Goal: Transaction & Acquisition: Obtain resource

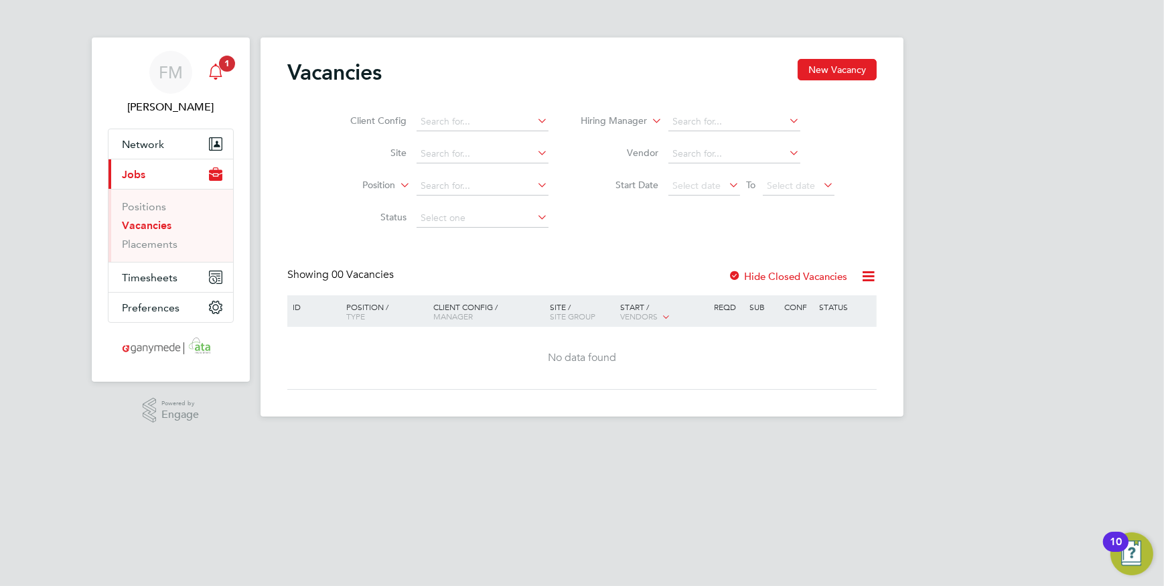
click at [220, 76] on icon "Main navigation" at bounding box center [215, 70] width 13 height 13
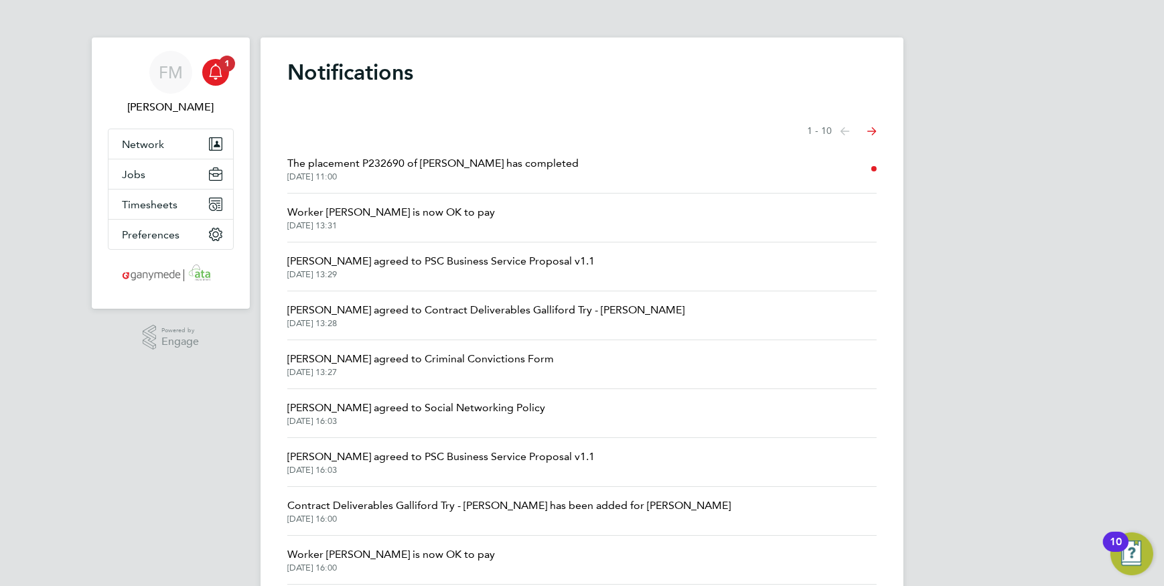
click at [516, 167] on span "The placement P232690 of Yohann Manipallavan has completed" at bounding box center [432, 163] width 291 height 16
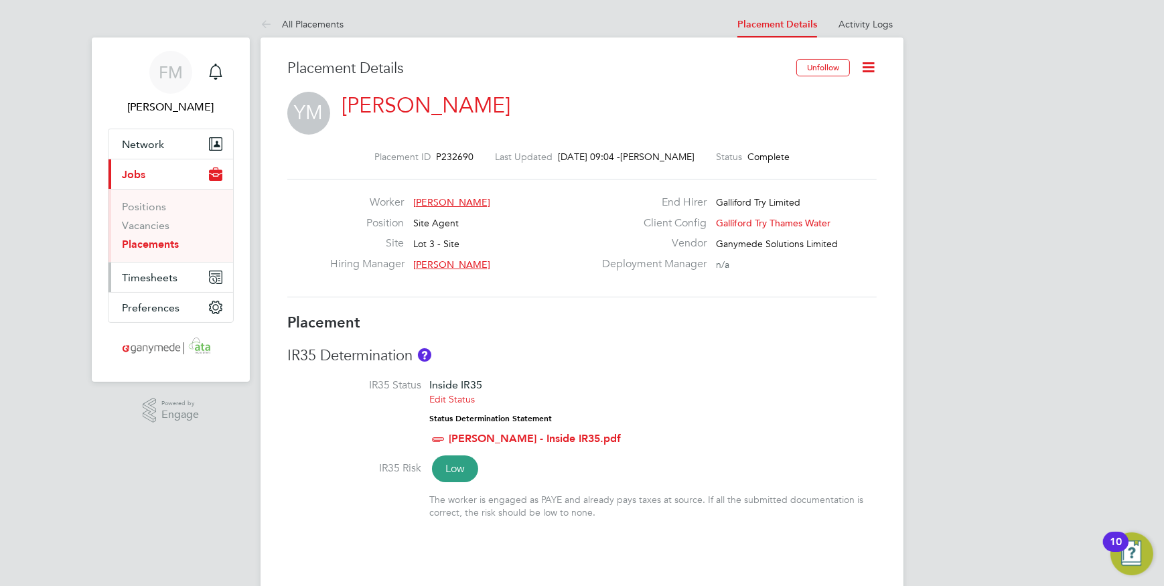
click at [160, 269] on button "Timesheets" at bounding box center [171, 277] width 125 height 29
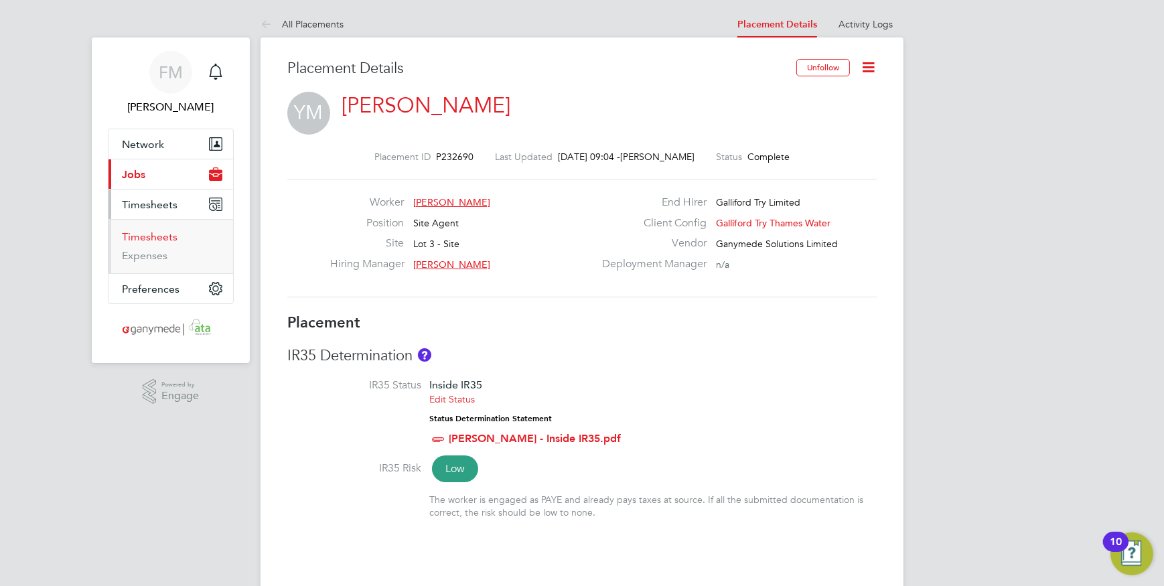
click at [161, 236] on link "Timesheets" at bounding box center [150, 236] width 56 height 13
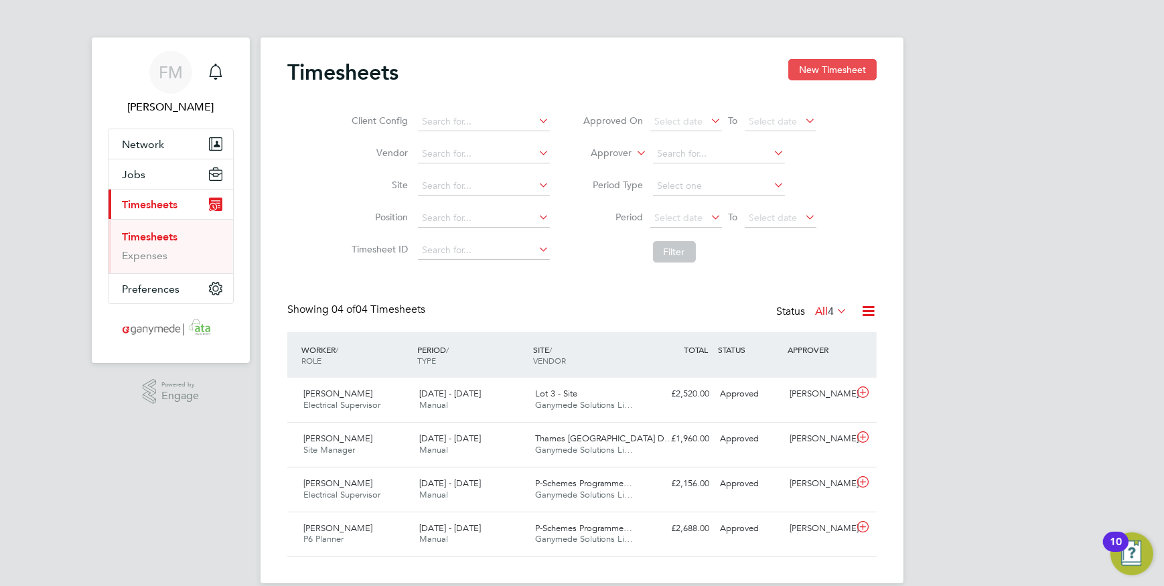
click at [829, 74] on button "New Timesheet" at bounding box center [833, 69] width 88 height 21
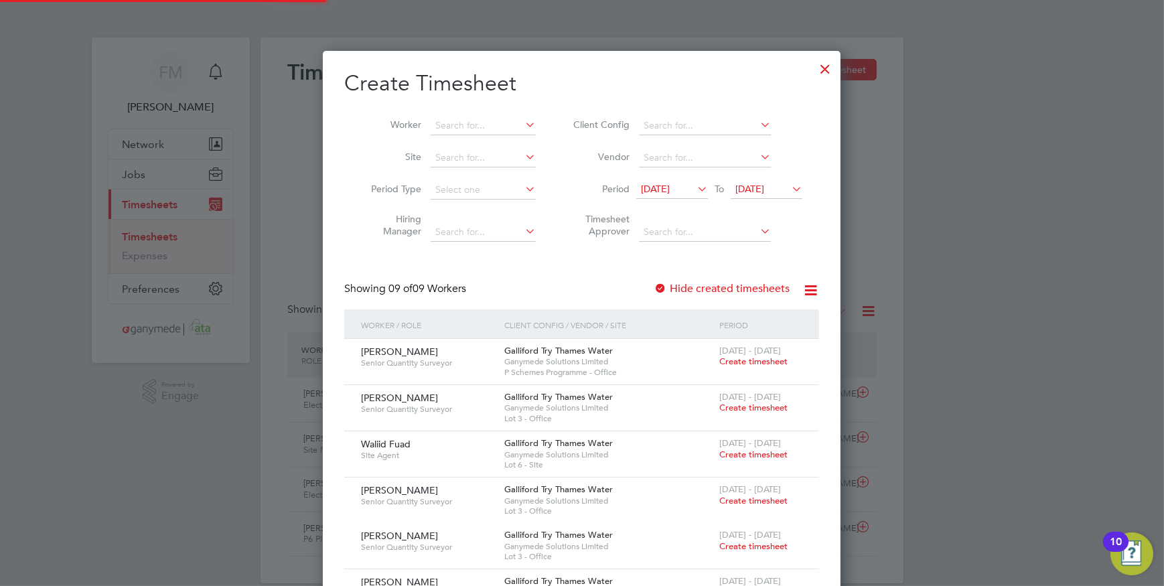
scroll to position [913, 519]
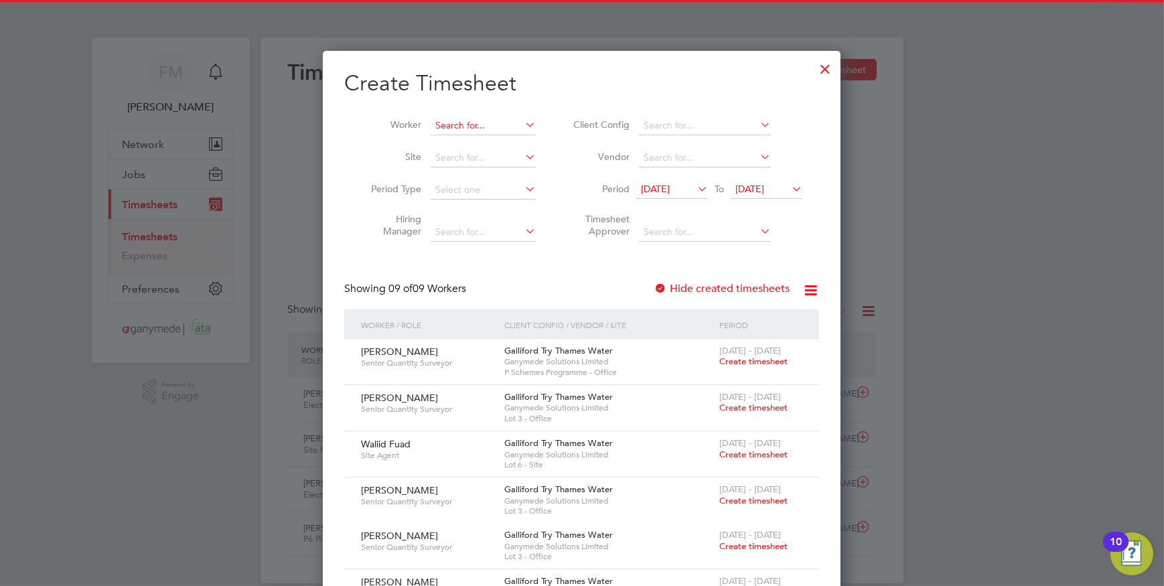
click at [468, 131] on input at bounding box center [483, 126] width 105 height 19
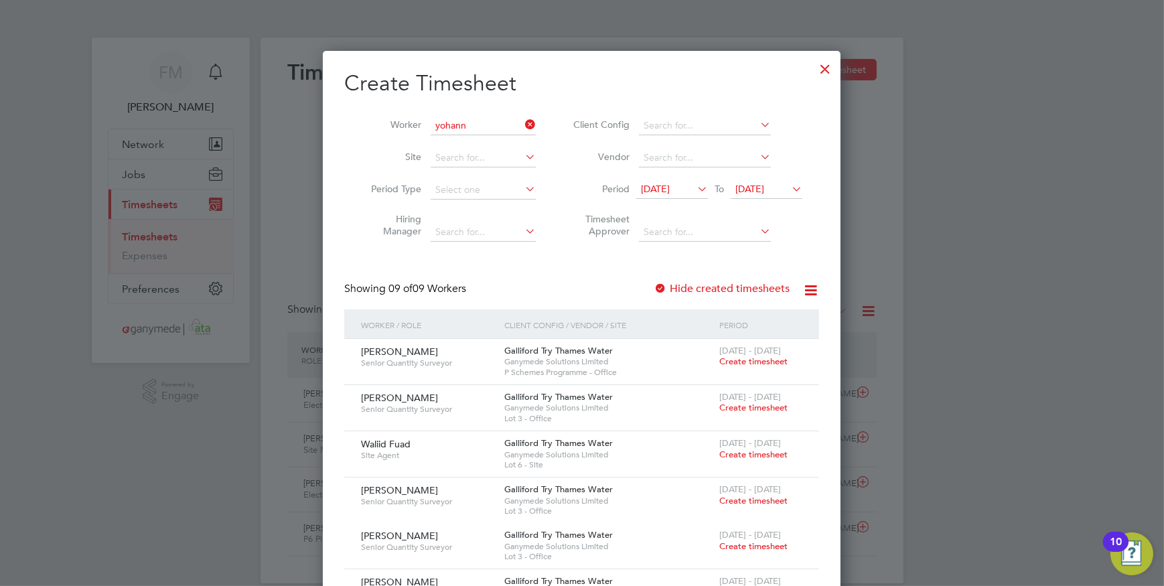
click at [471, 140] on li "Yohann Manipallavan" at bounding box center [502, 144] width 143 height 18
type input "[PERSON_NAME]"
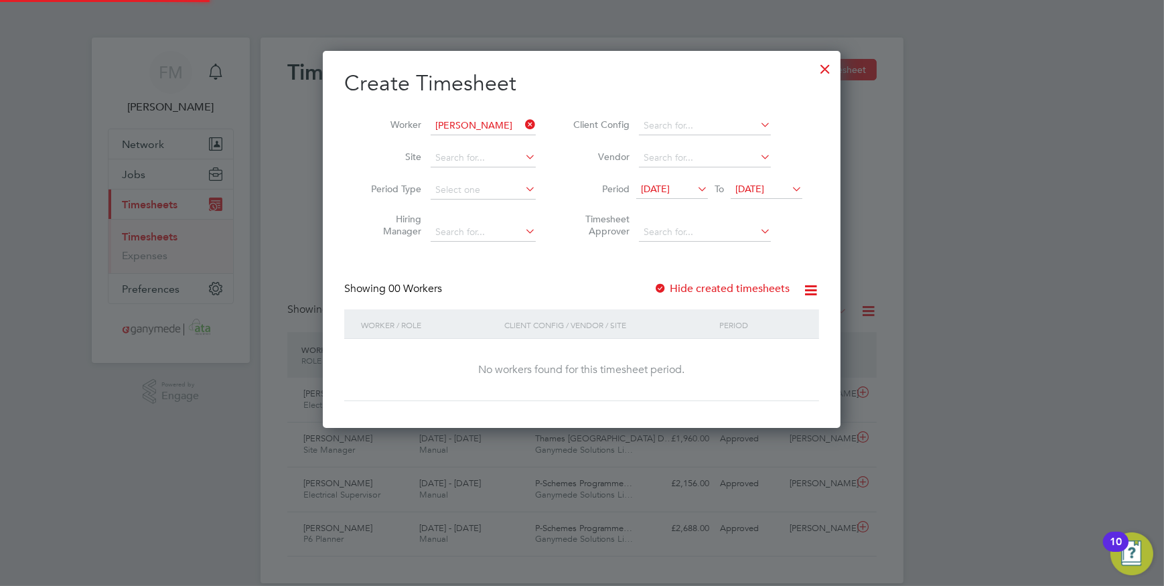
scroll to position [377, 519]
click at [699, 289] on label "Hide created timesheets" at bounding box center [722, 288] width 136 height 13
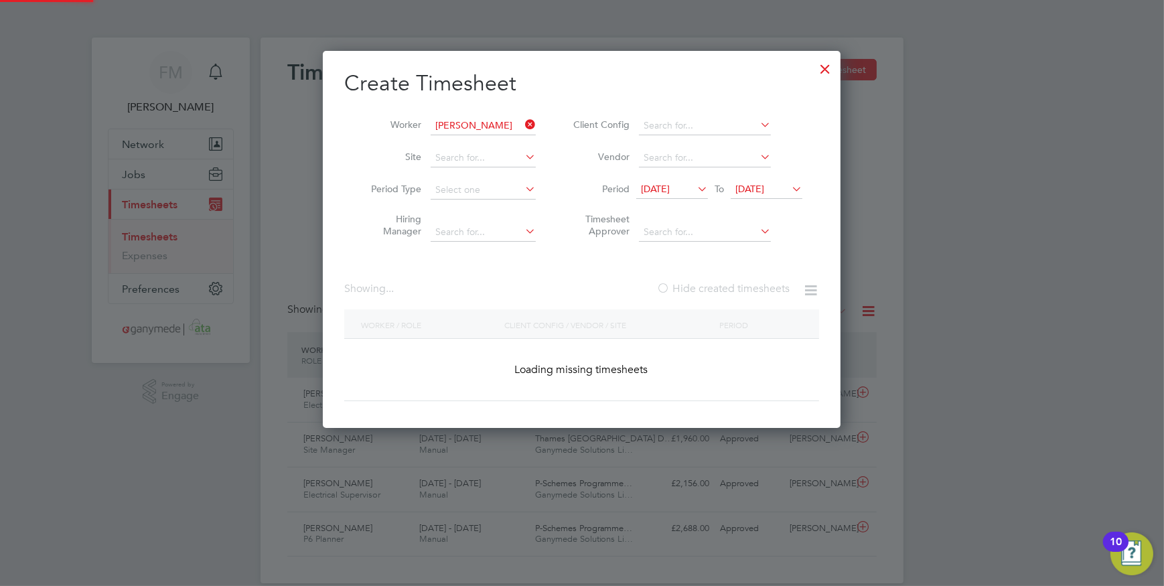
scroll to position [7, 6]
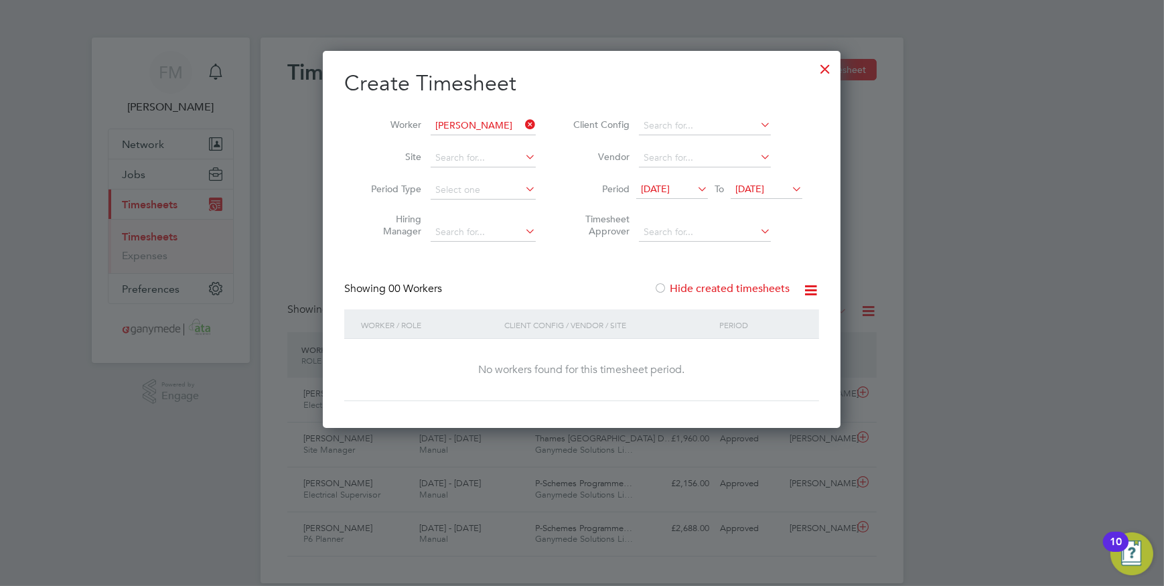
click at [789, 186] on icon at bounding box center [789, 189] width 0 height 19
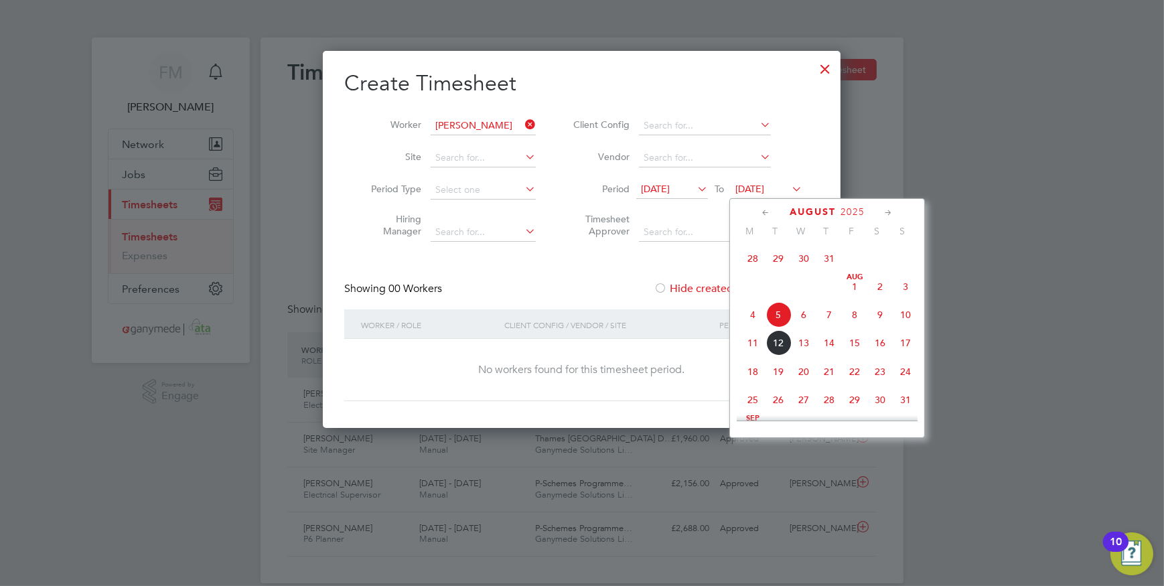
click at [911, 318] on span "10" at bounding box center [905, 314] width 25 height 25
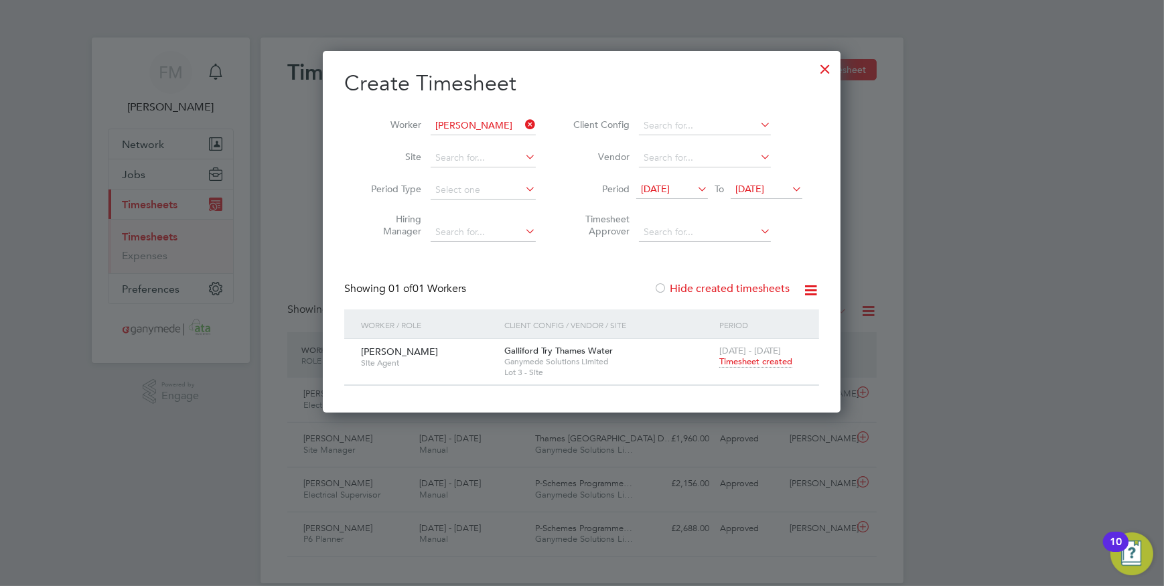
click at [695, 183] on icon at bounding box center [695, 189] width 0 height 19
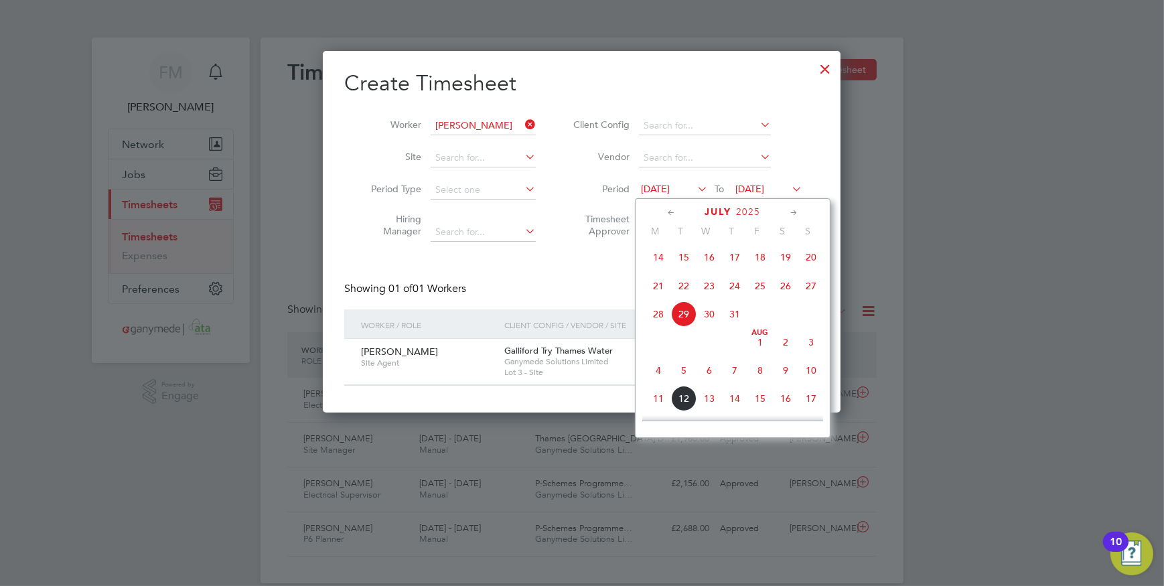
click at [661, 376] on span "4" at bounding box center [658, 370] width 25 height 25
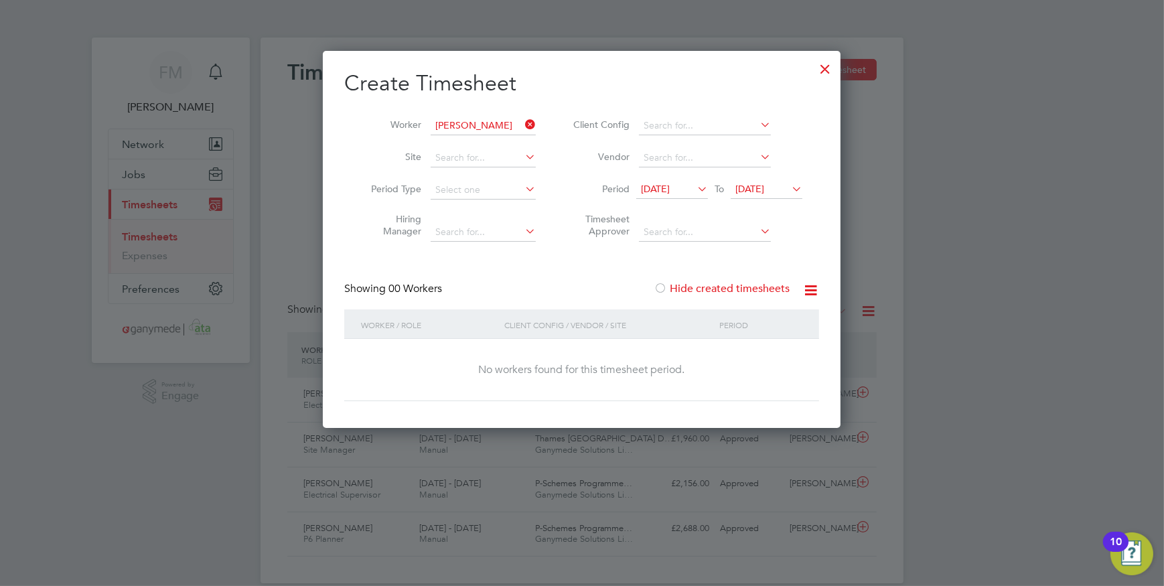
click at [813, 284] on icon at bounding box center [811, 290] width 17 height 17
click at [798, 241] on li "Timesheet Approver" at bounding box center [686, 227] width 267 height 42
click at [670, 189] on span "04 Aug 2025" at bounding box center [655, 189] width 29 height 12
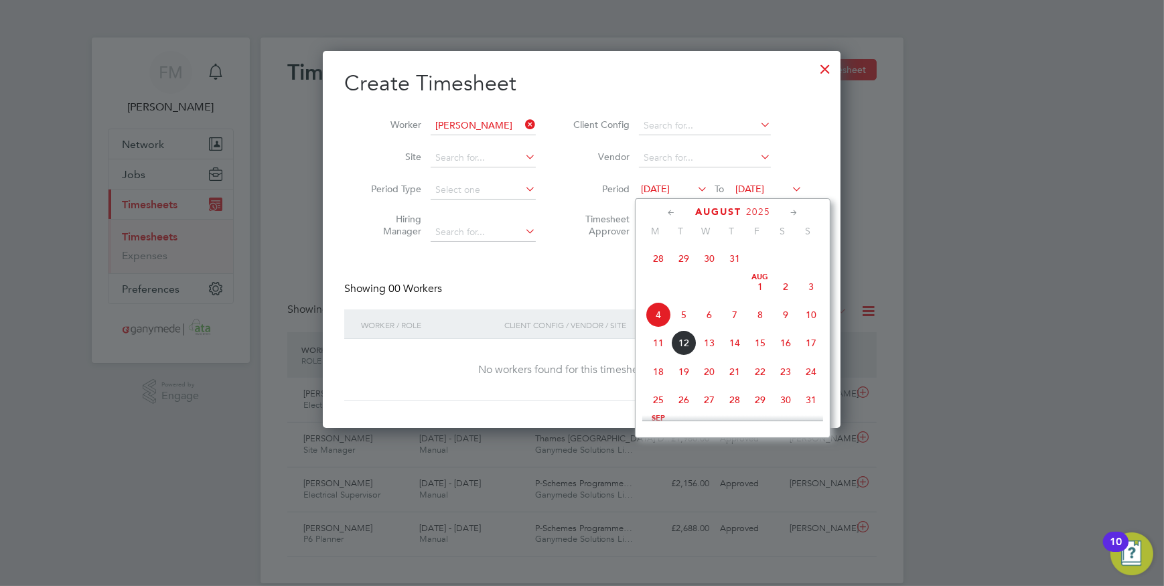
click at [656, 261] on span "28" at bounding box center [658, 258] width 25 height 25
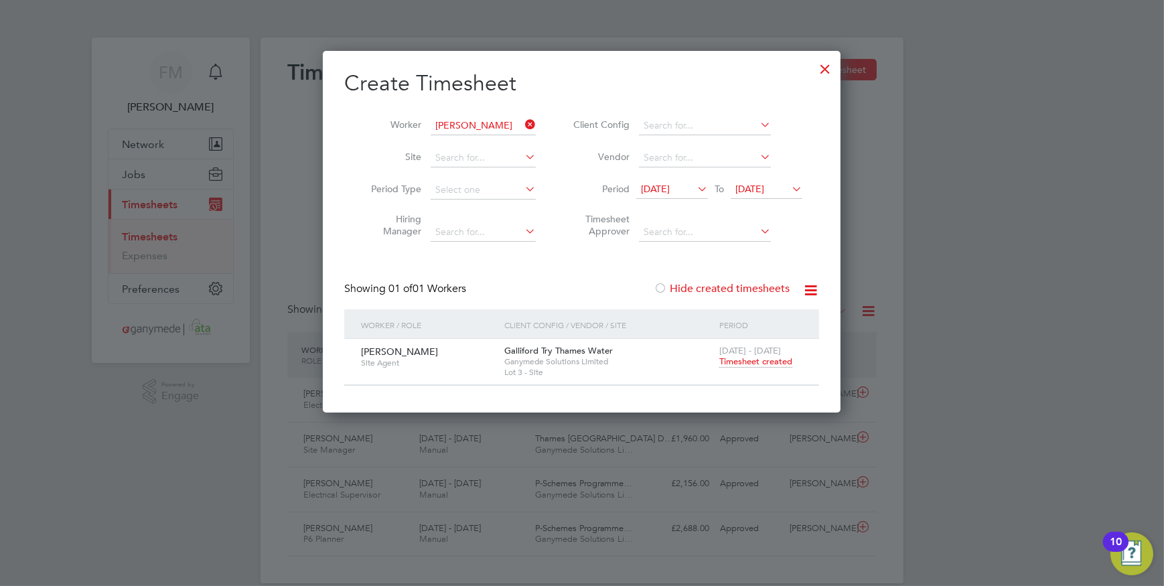
click at [789, 190] on icon at bounding box center [789, 189] width 0 height 19
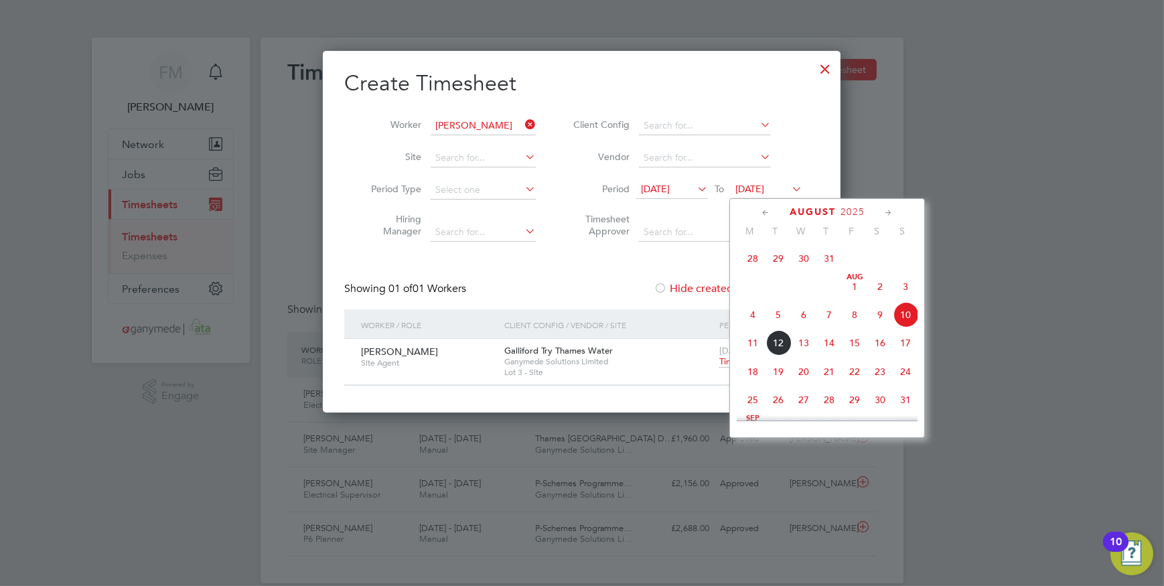
click at [580, 290] on div "Showing 01 of 01 Workers Hide created timesheets" at bounding box center [581, 295] width 475 height 27
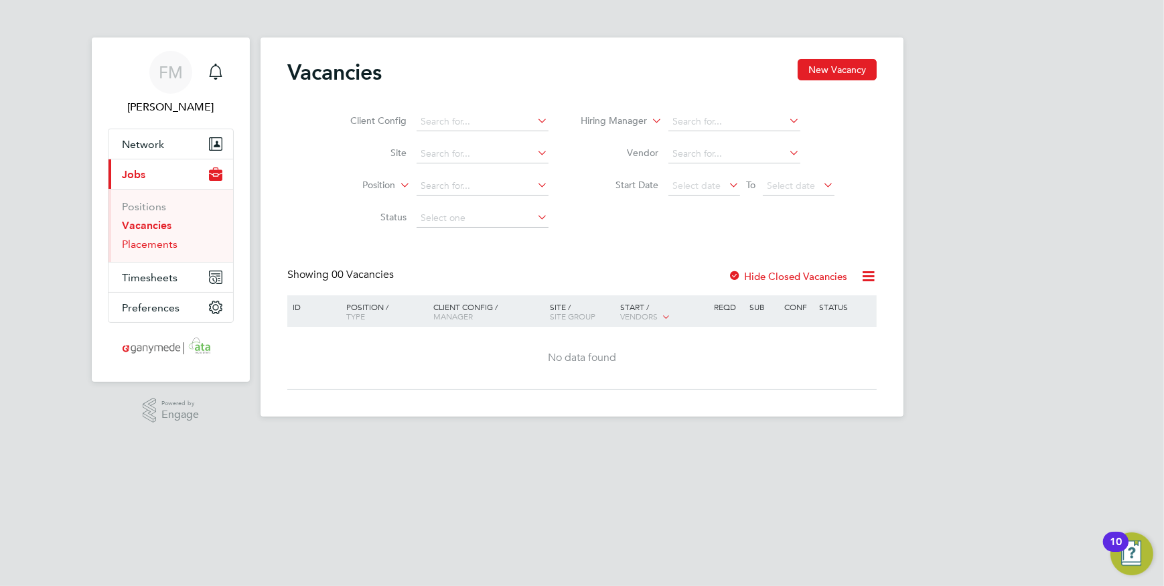
click at [167, 241] on link "Placements" at bounding box center [150, 244] width 56 height 13
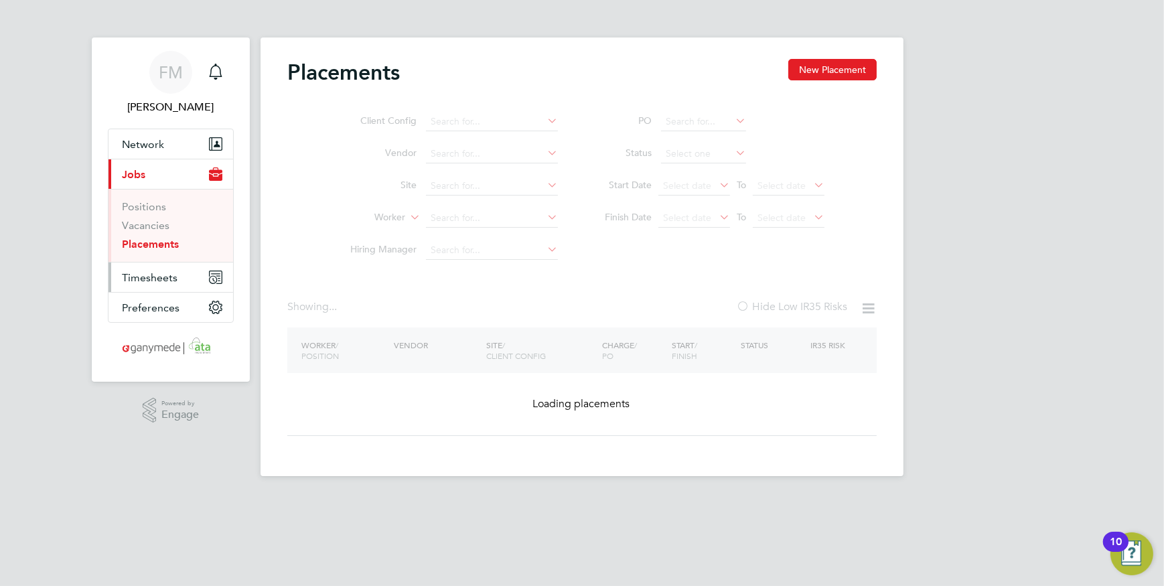
click at [169, 273] on span "Timesheets" at bounding box center [150, 277] width 56 height 13
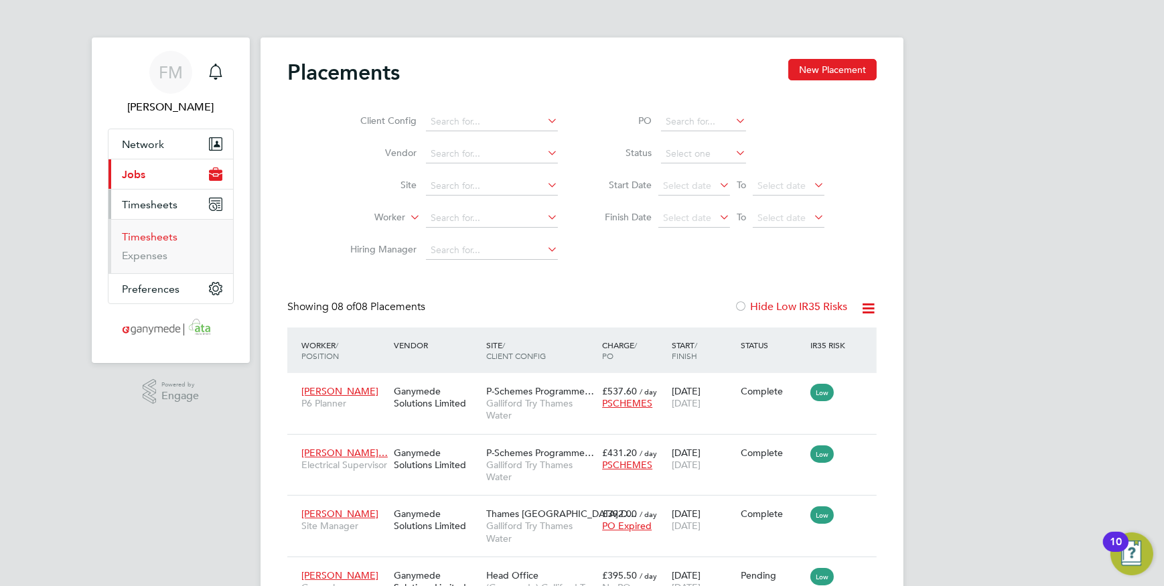
click at [157, 236] on link "Timesheets" at bounding box center [150, 236] width 56 height 13
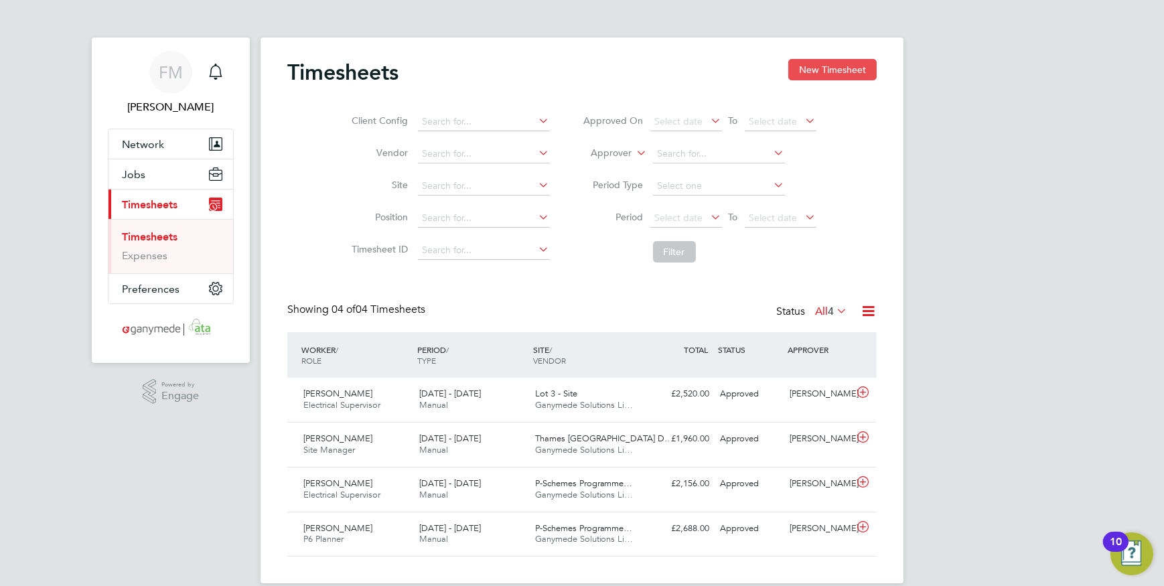
click at [847, 68] on button "New Timesheet" at bounding box center [833, 69] width 88 height 21
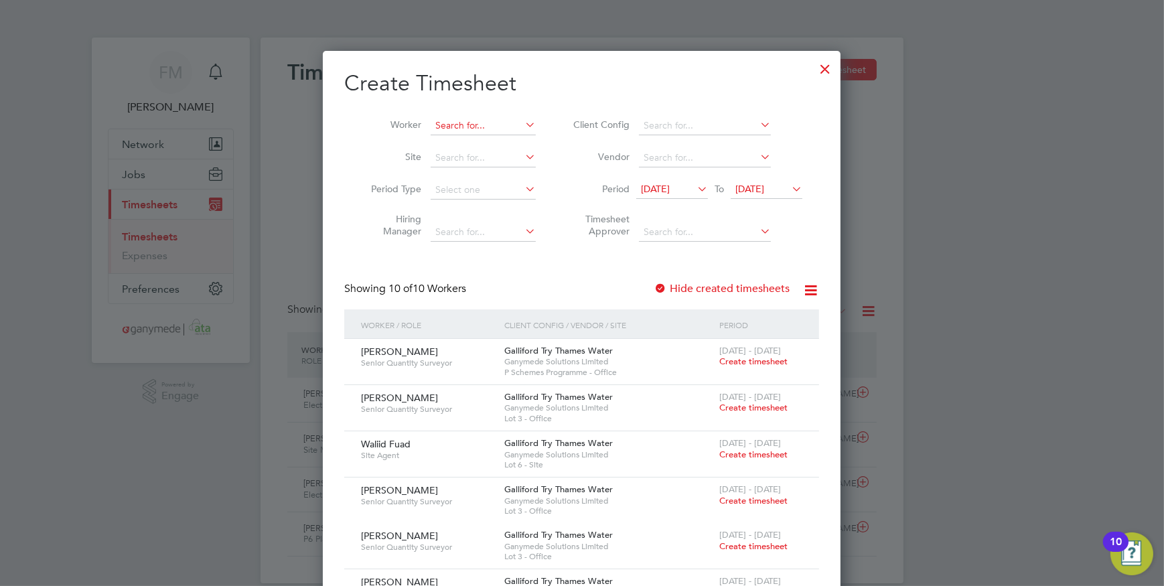
click at [468, 127] on input at bounding box center [483, 126] width 105 height 19
click at [469, 135] on li "[PERSON_NAME]" at bounding box center [484, 144] width 106 height 18
type input "[PERSON_NAME]"
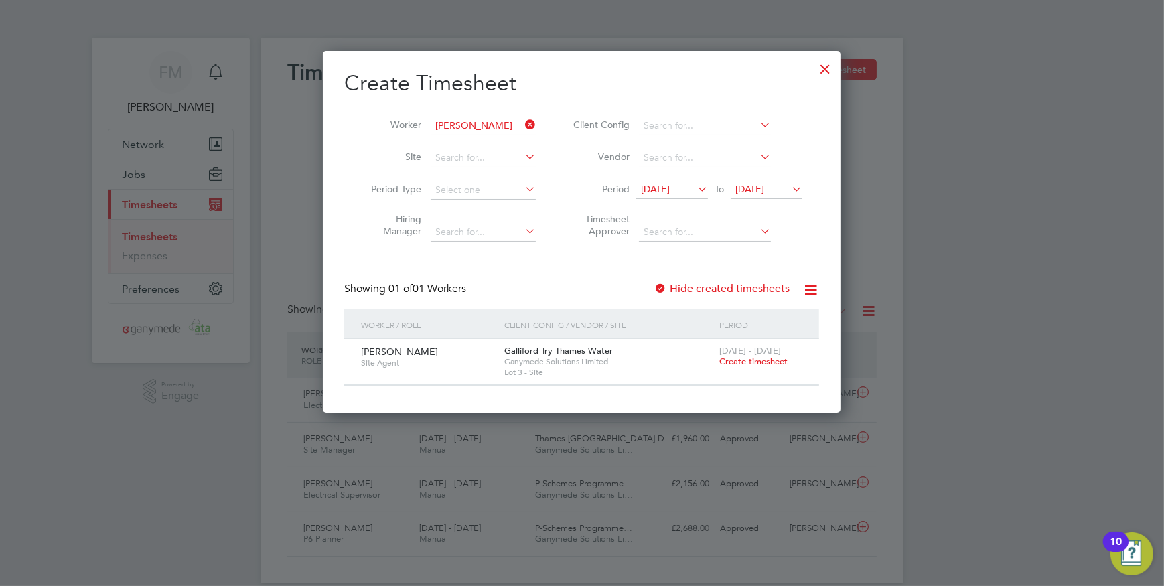
click at [693, 287] on label "Hide created timesheets" at bounding box center [722, 288] width 136 height 13
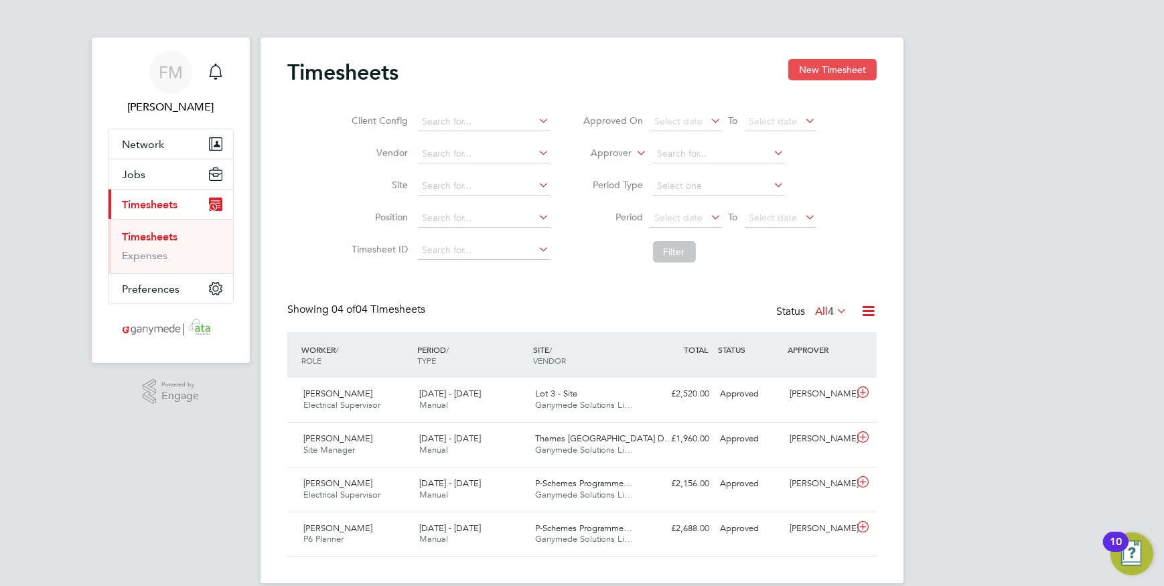
click at [858, 68] on button "New Timesheet" at bounding box center [833, 69] width 88 height 21
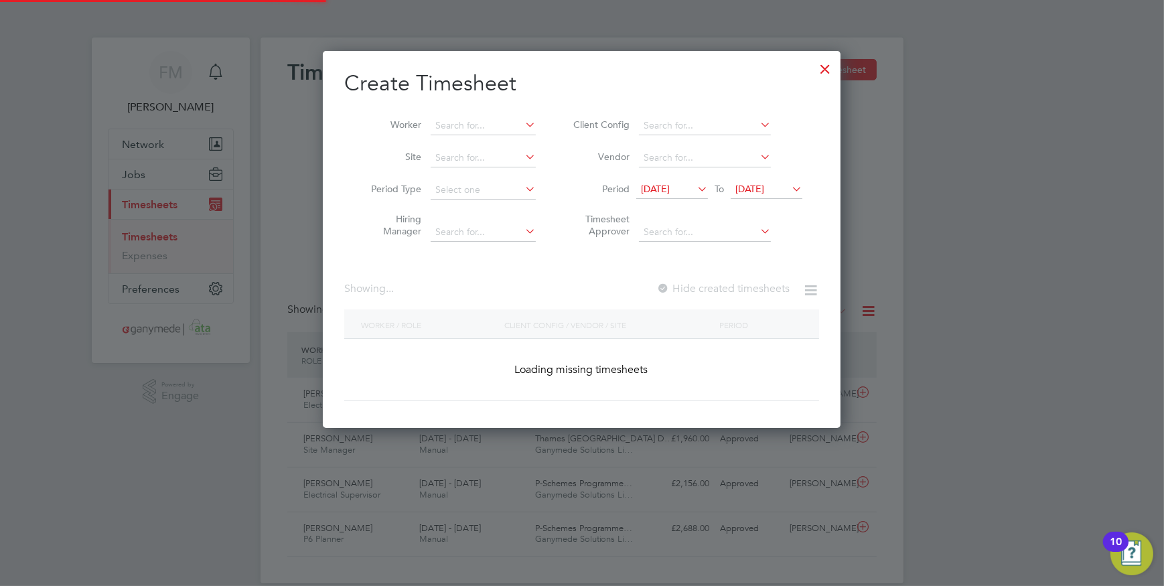
scroll to position [913, 519]
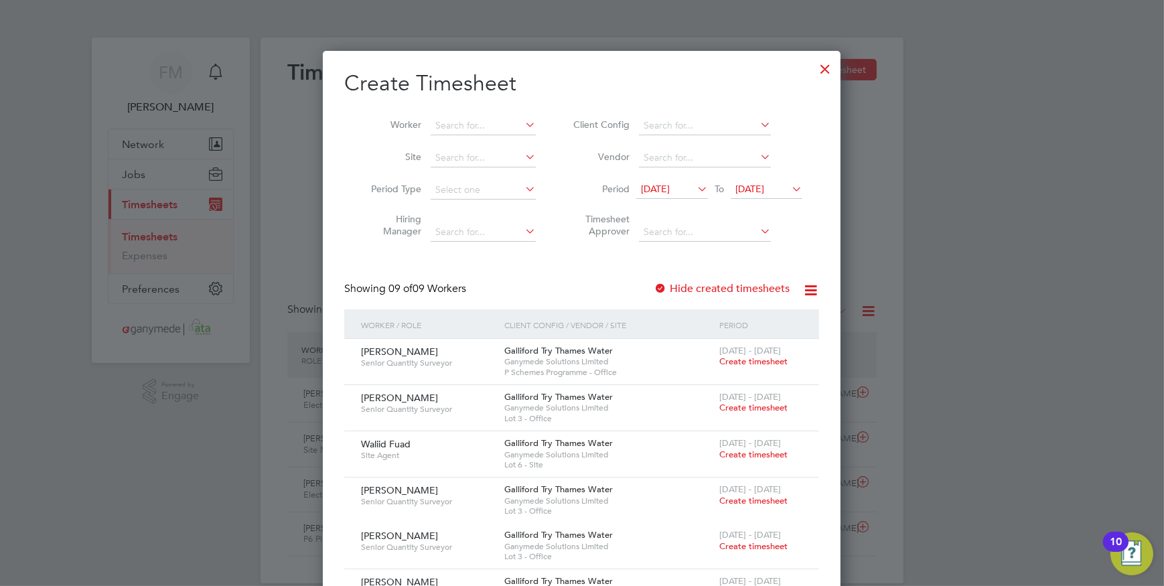
click at [490, 137] on li "Worker" at bounding box center [448, 126] width 208 height 32
click at [469, 124] on input at bounding box center [483, 126] width 105 height 19
click at [480, 142] on li "Yohan n Manipallavan" at bounding box center [506, 144] width 151 height 18
type input "[PERSON_NAME]"
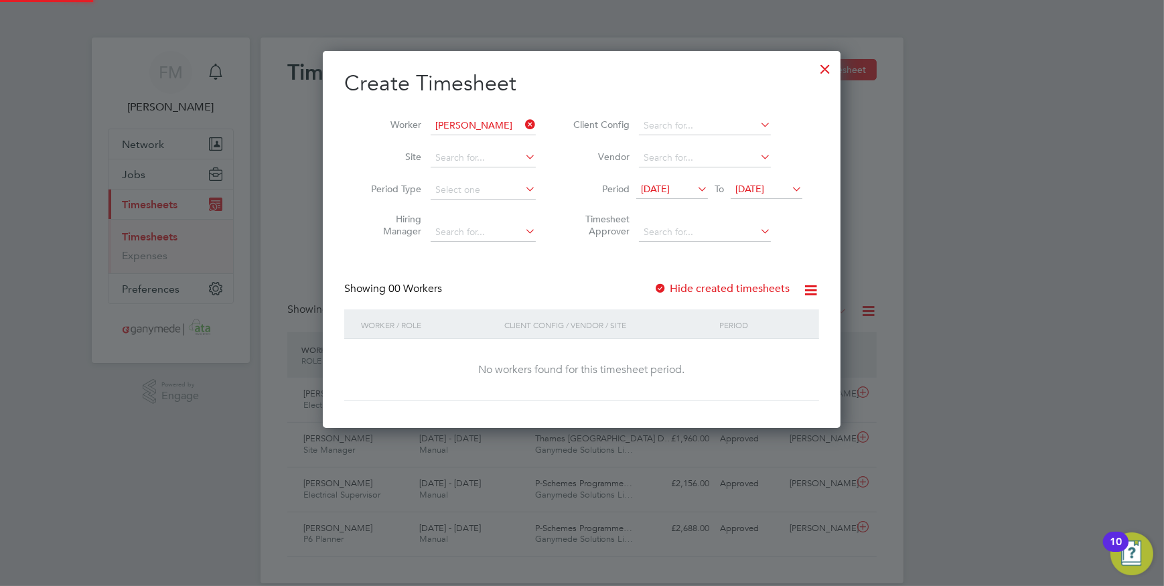
scroll to position [377, 519]
click at [742, 293] on label "Hide created timesheets" at bounding box center [722, 288] width 136 height 13
click at [789, 190] on icon at bounding box center [789, 189] width 0 height 19
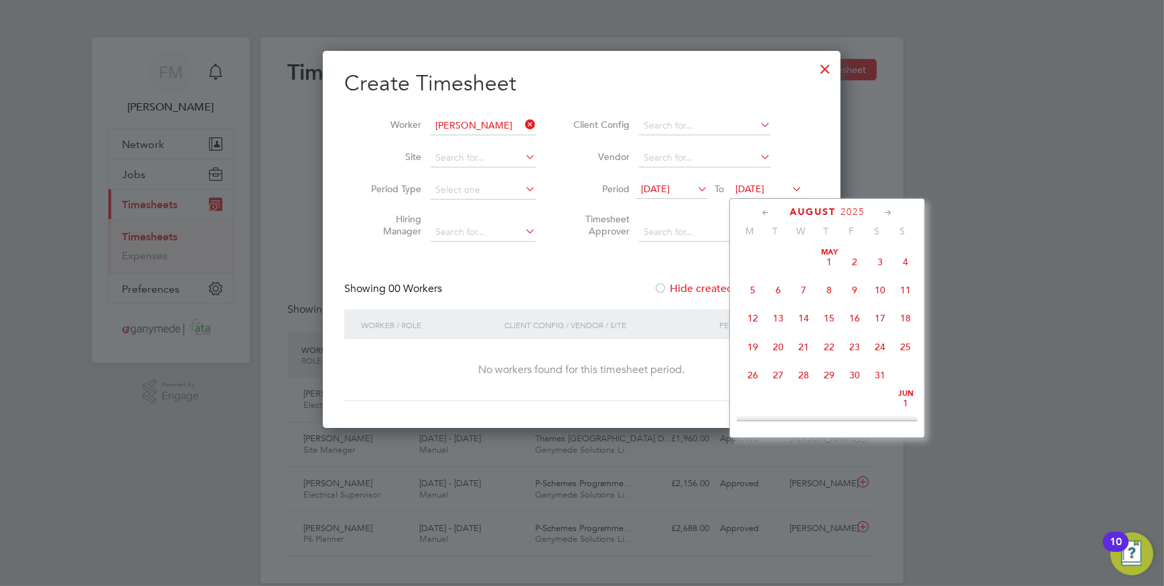
scroll to position [427, 0]
click at [905, 314] on span "10" at bounding box center [905, 314] width 25 height 25
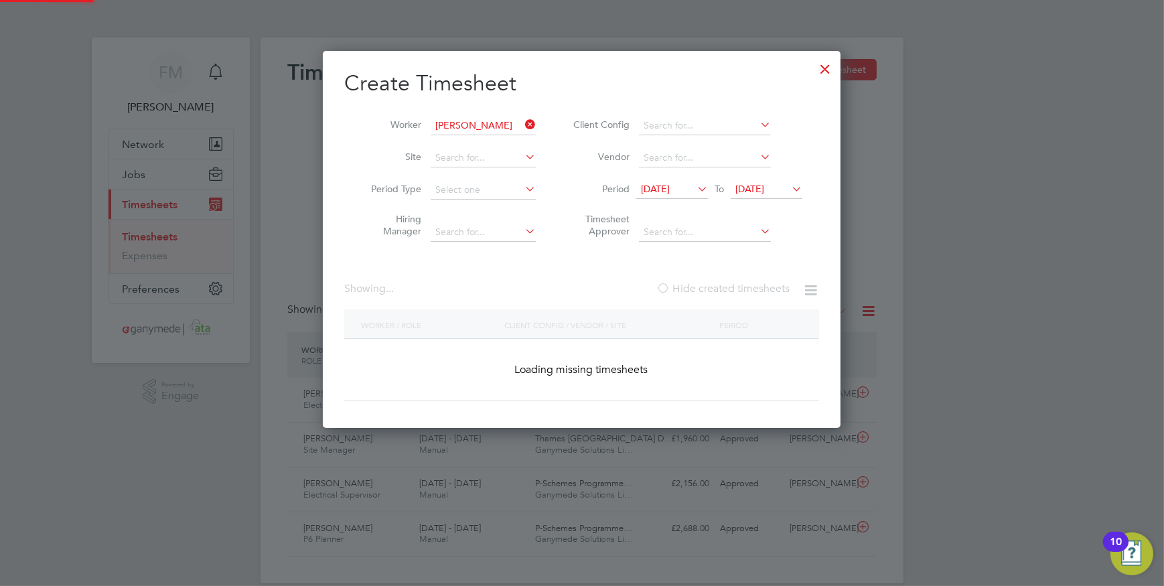
scroll to position [407, 519]
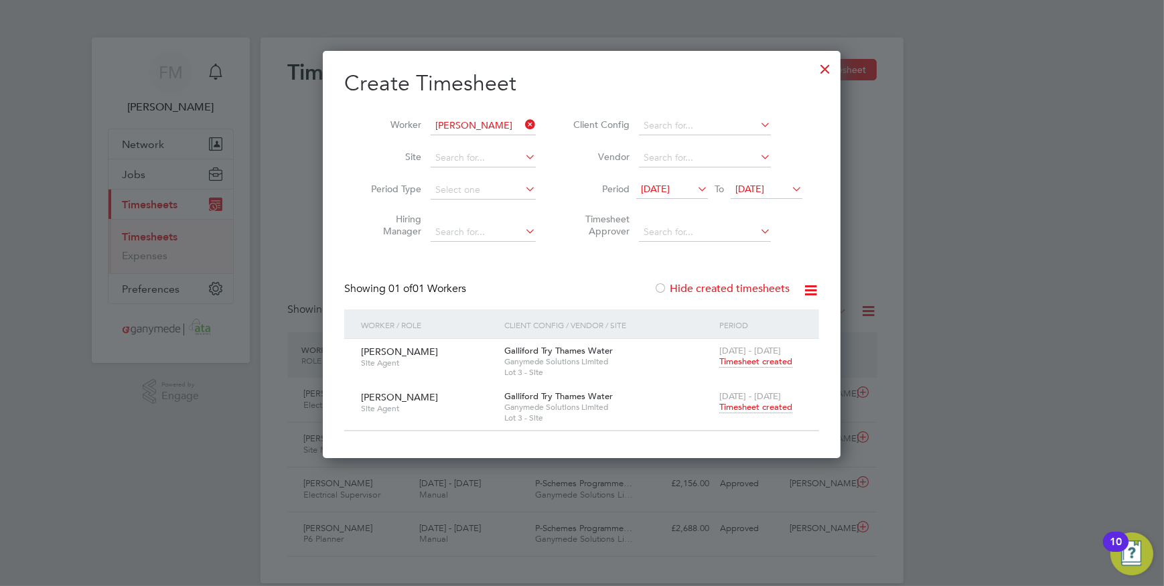
click at [433, 407] on span "Site Agent" at bounding box center [427, 408] width 133 height 11
click at [755, 407] on span "Timesheet created" at bounding box center [756, 407] width 73 height 12
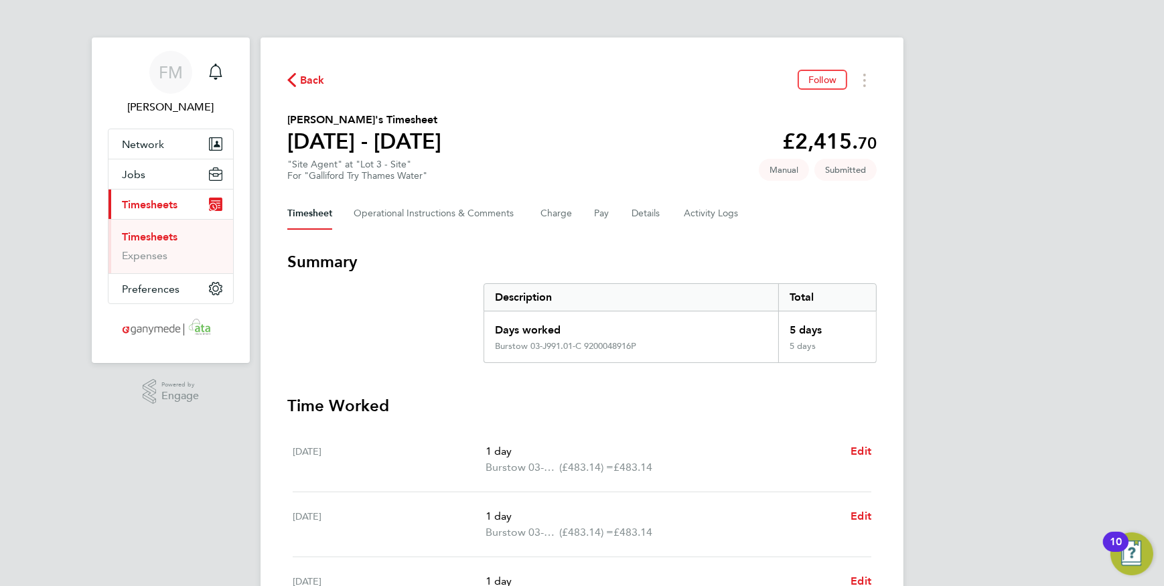
click at [308, 84] on span "Back" at bounding box center [312, 80] width 25 height 16
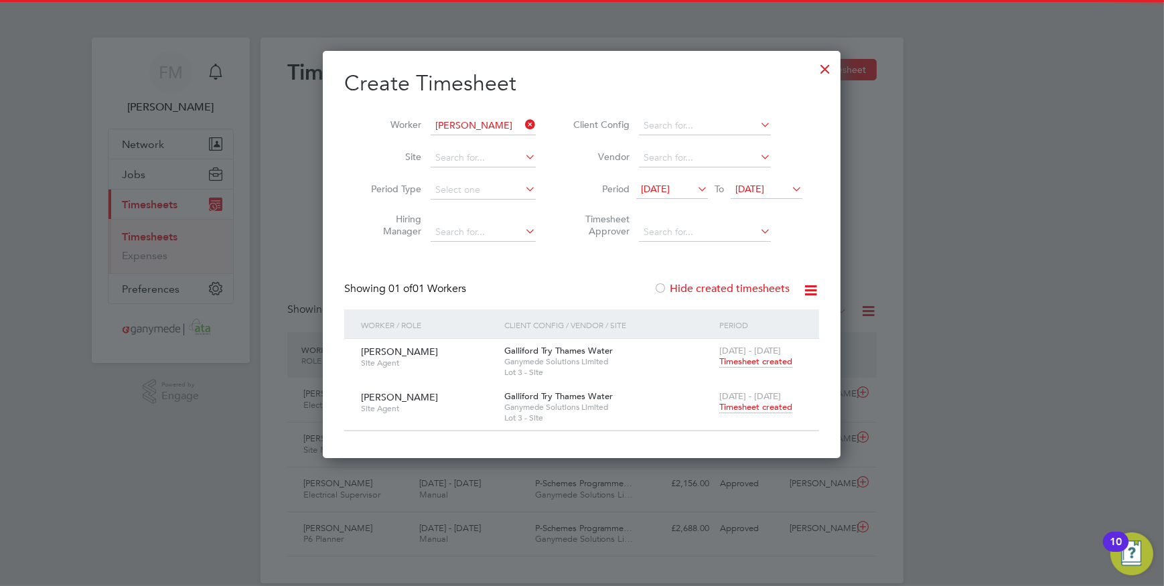
click at [768, 360] on span "Timesheet created" at bounding box center [756, 362] width 73 height 12
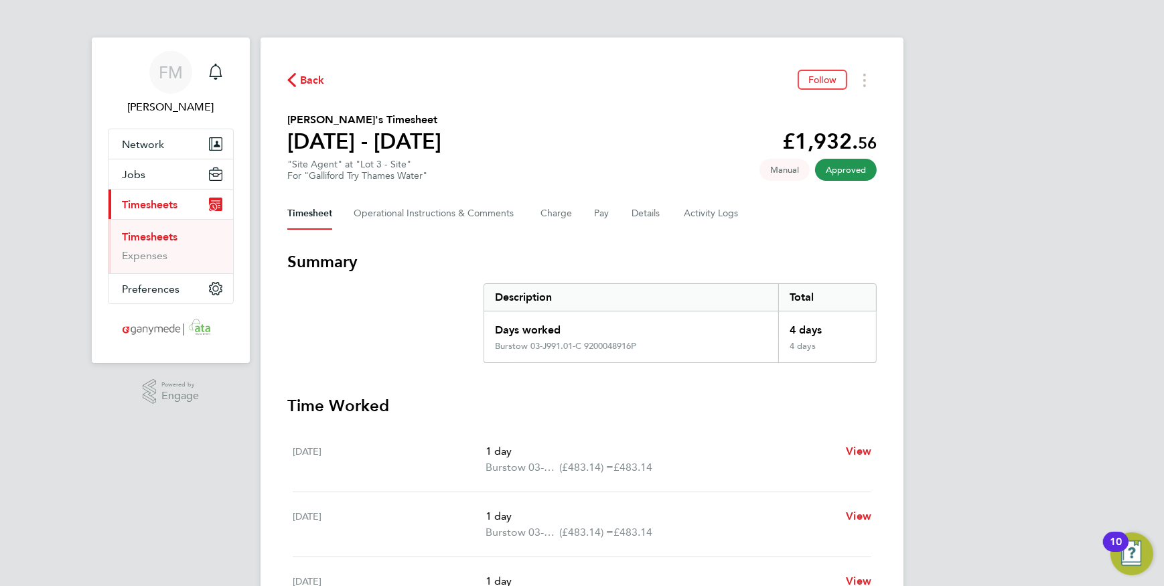
click at [298, 80] on span "Back" at bounding box center [306, 79] width 38 height 13
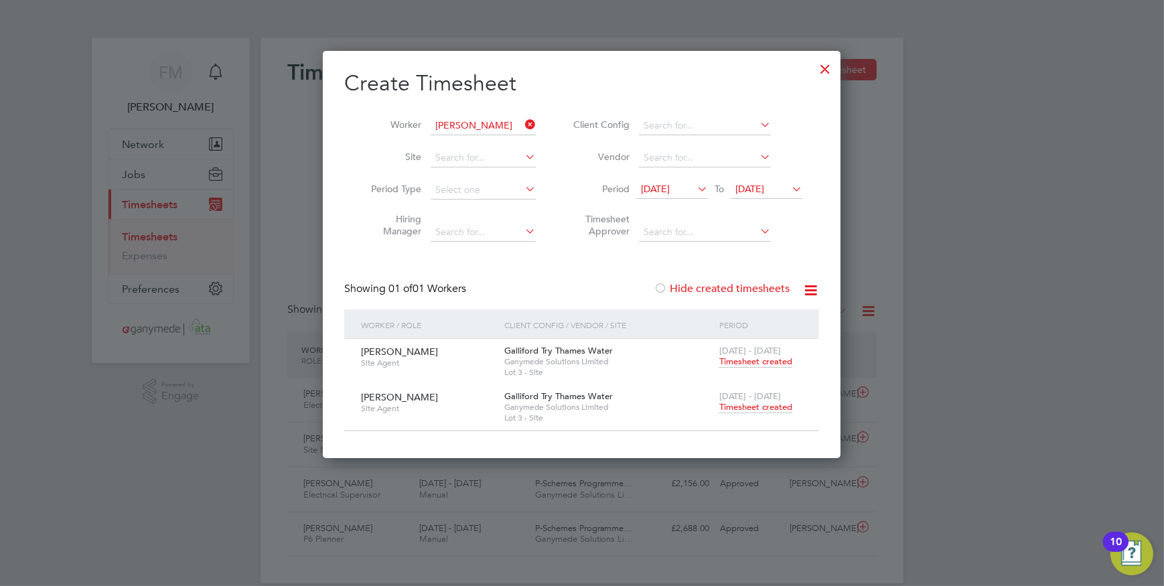
click at [761, 405] on span "Timesheet created" at bounding box center [756, 407] width 73 height 12
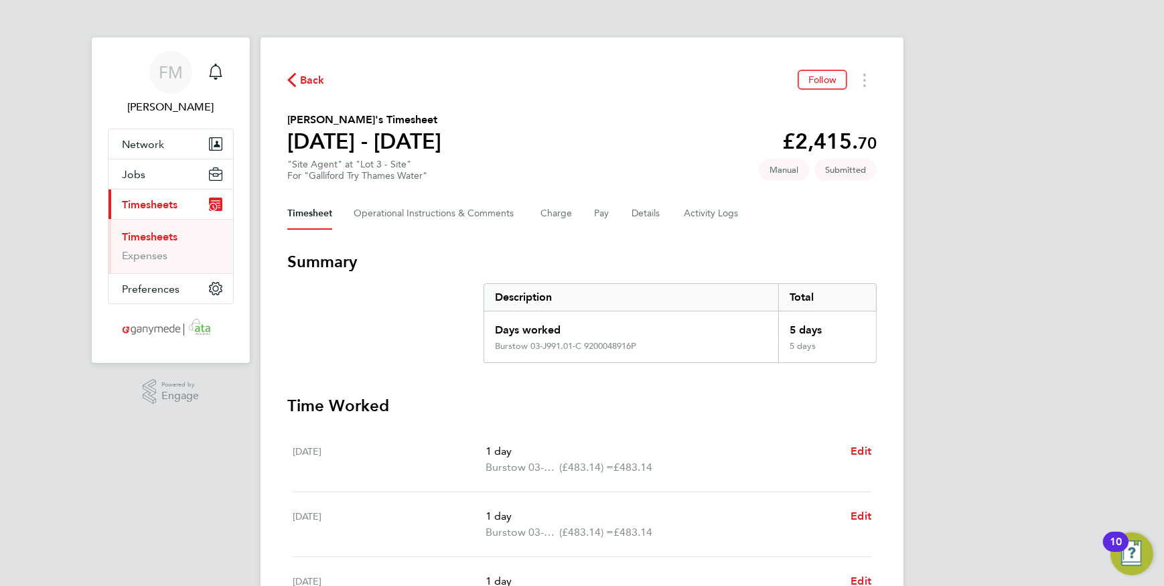
click at [293, 79] on icon "button" at bounding box center [291, 80] width 9 height 14
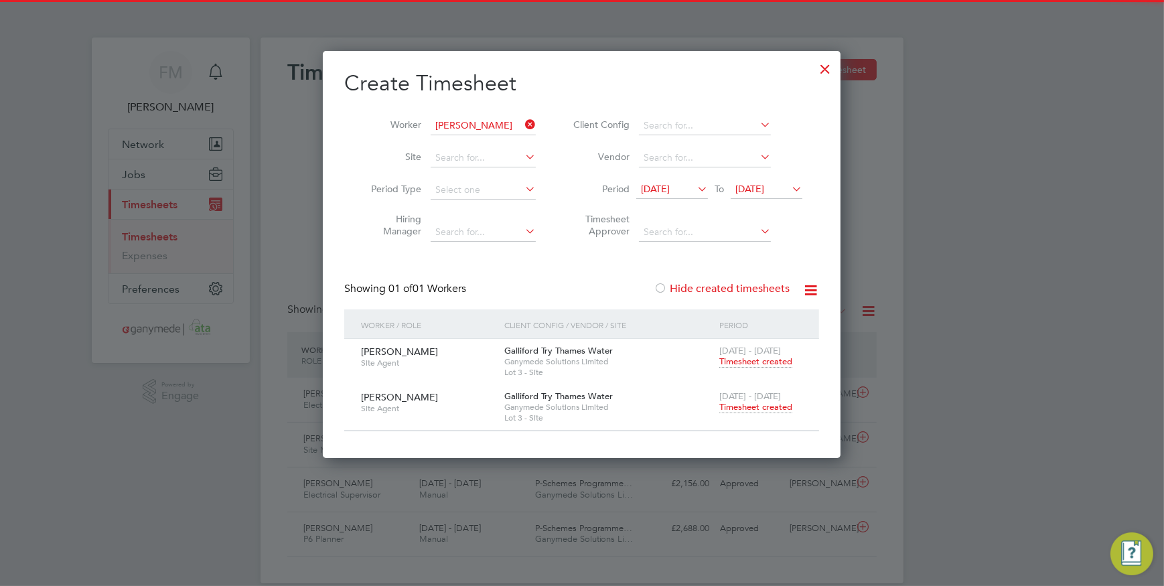
click at [756, 363] on span "Timesheet created" at bounding box center [756, 362] width 73 height 12
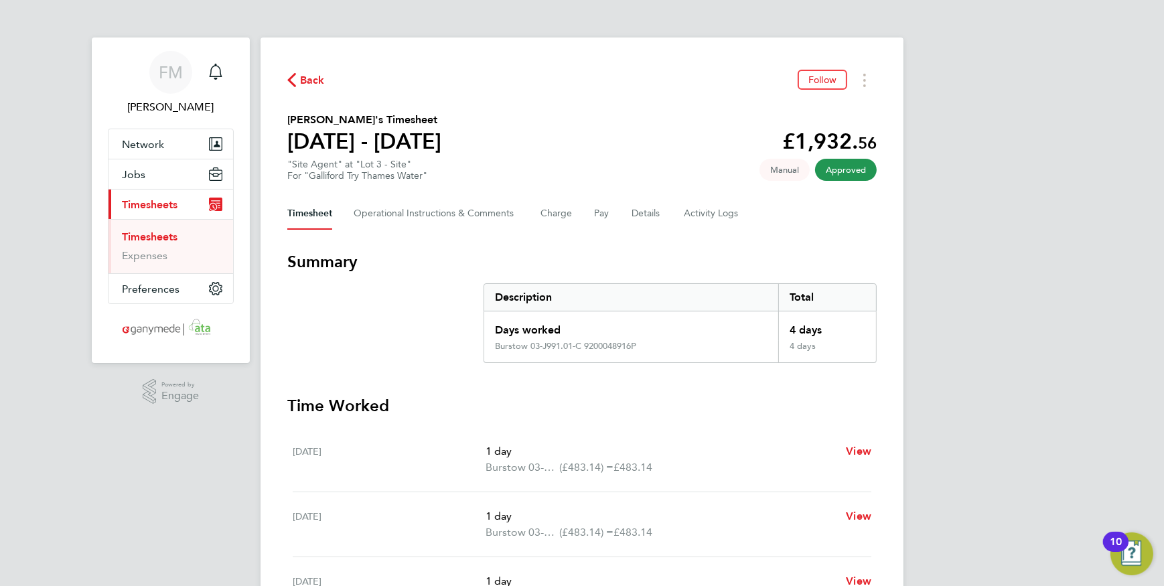
click at [300, 81] on span "Back" at bounding box center [312, 80] width 25 height 16
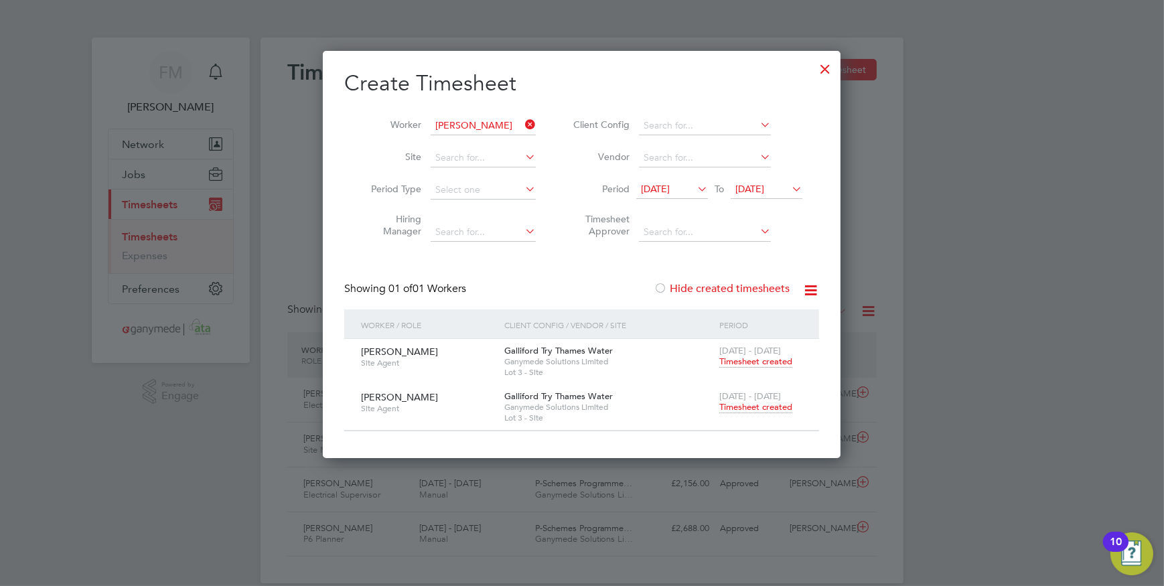
click at [750, 407] on span "Timesheet created" at bounding box center [756, 407] width 73 height 12
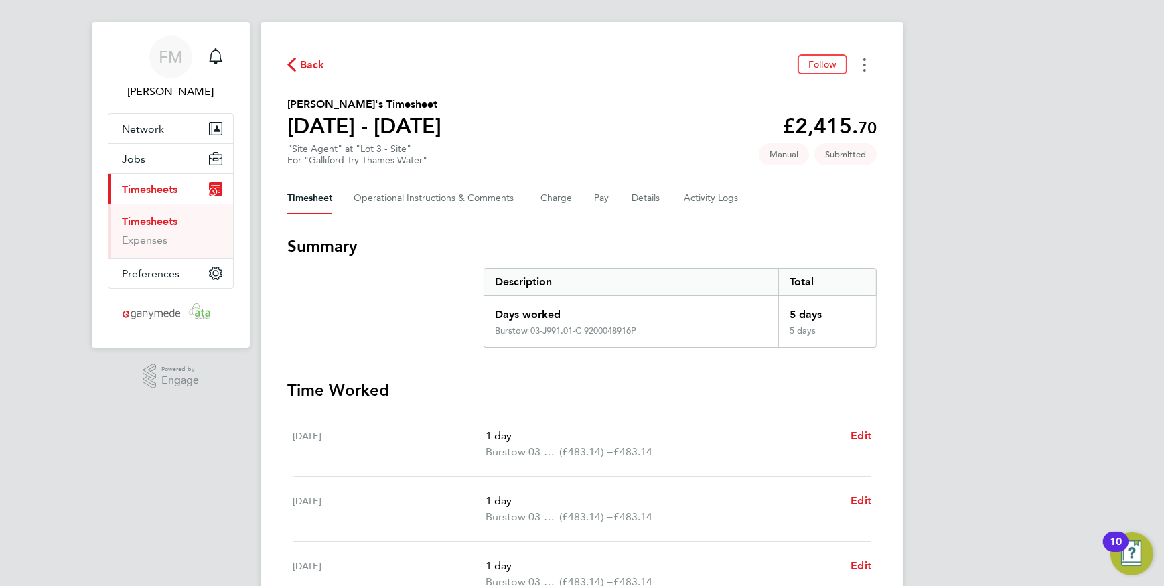
click at [866, 62] on button "Timesheets Menu" at bounding box center [865, 64] width 24 height 21
click at [640, 199] on button "Details" at bounding box center [647, 198] width 31 height 32
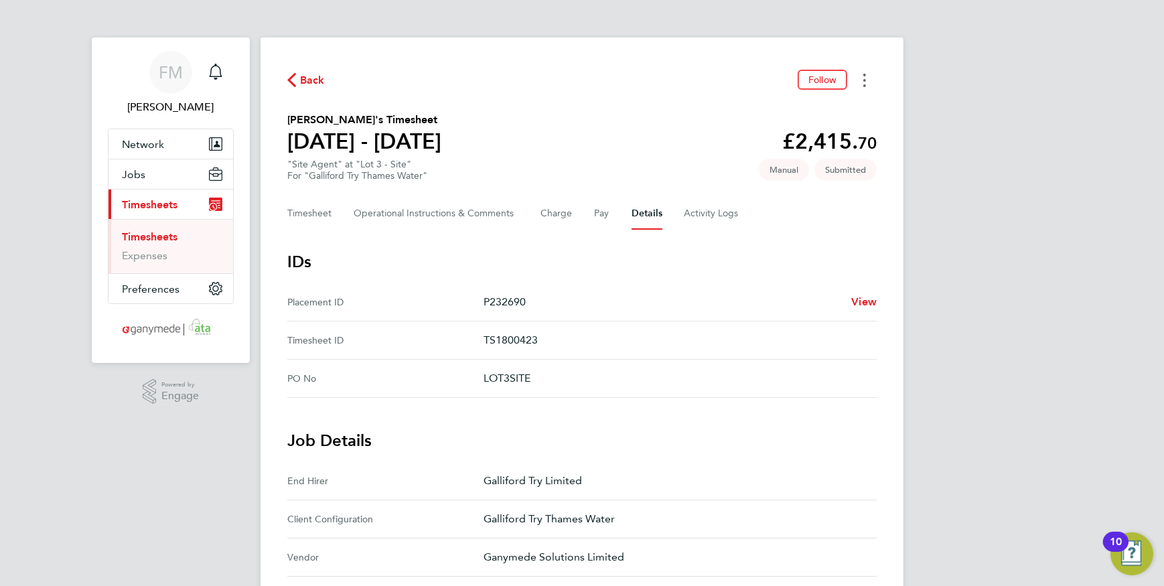
click at [862, 85] on button "Timesheets Menu" at bounding box center [865, 80] width 24 height 21
click at [304, 218] on button "Timesheet" at bounding box center [309, 214] width 45 height 32
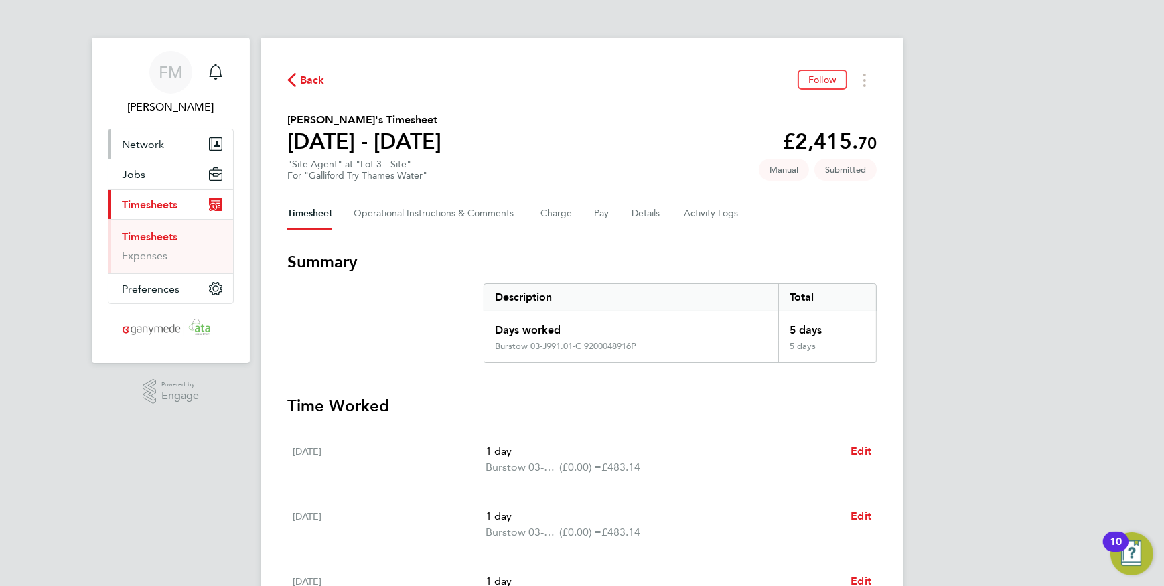
click at [186, 149] on button "Network" at bounding box center [171, 143] width 125 height 29
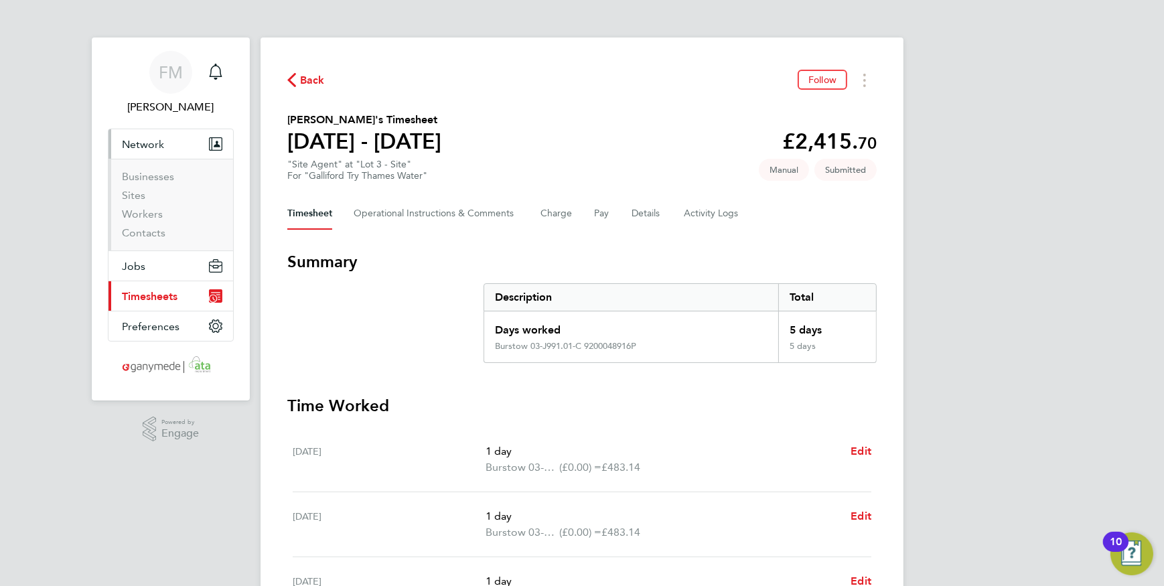
click at [160, 220] on li "Workers" at bounding box center [172, 217] width 100 height 19
click at [157, 216] on link "Workers" at bounding box center [142, 214] width 41 height 13
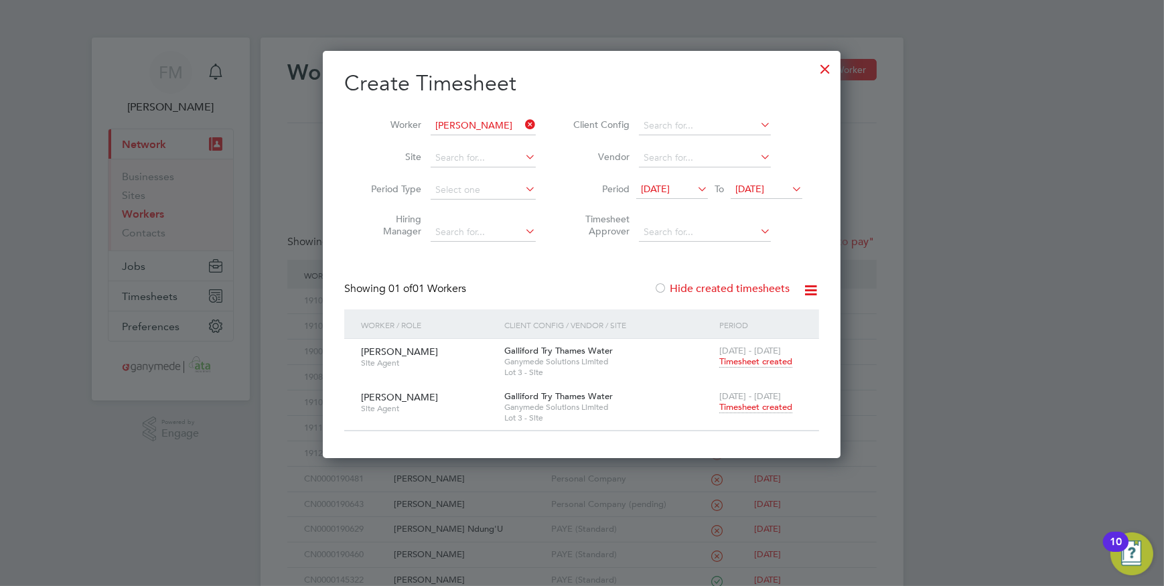
click at [831, 68] on div at bounding box center [825, 66] width 24 height 24
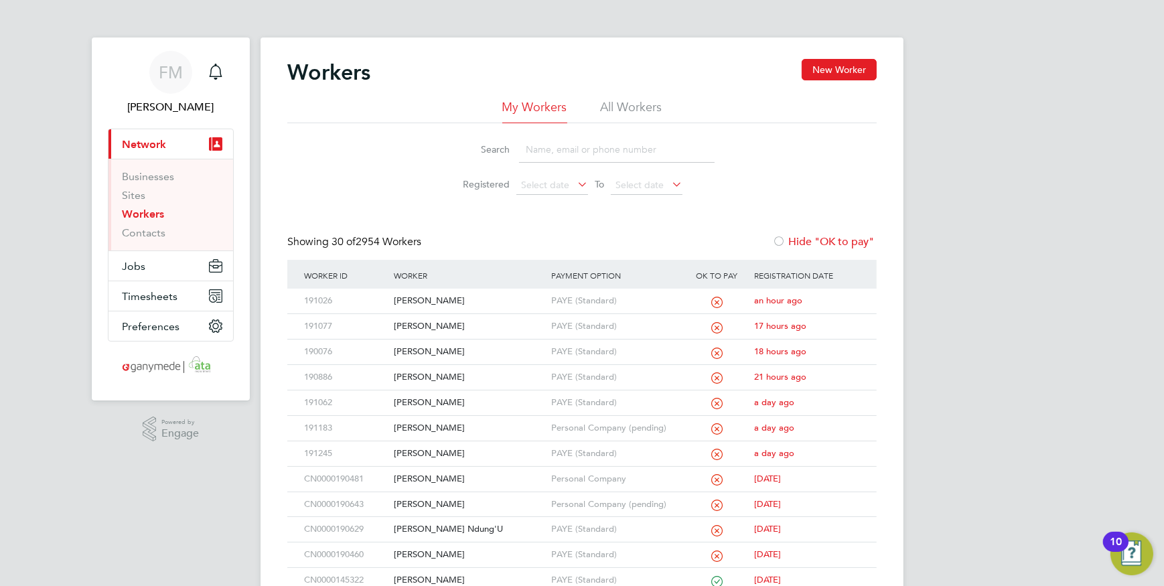
click at [155, 214] on link "Workers" at bounding box center [143, 214] width 42 height 13
click at [596, 151] on input at bounding box center [617, 150] width 196 height 26
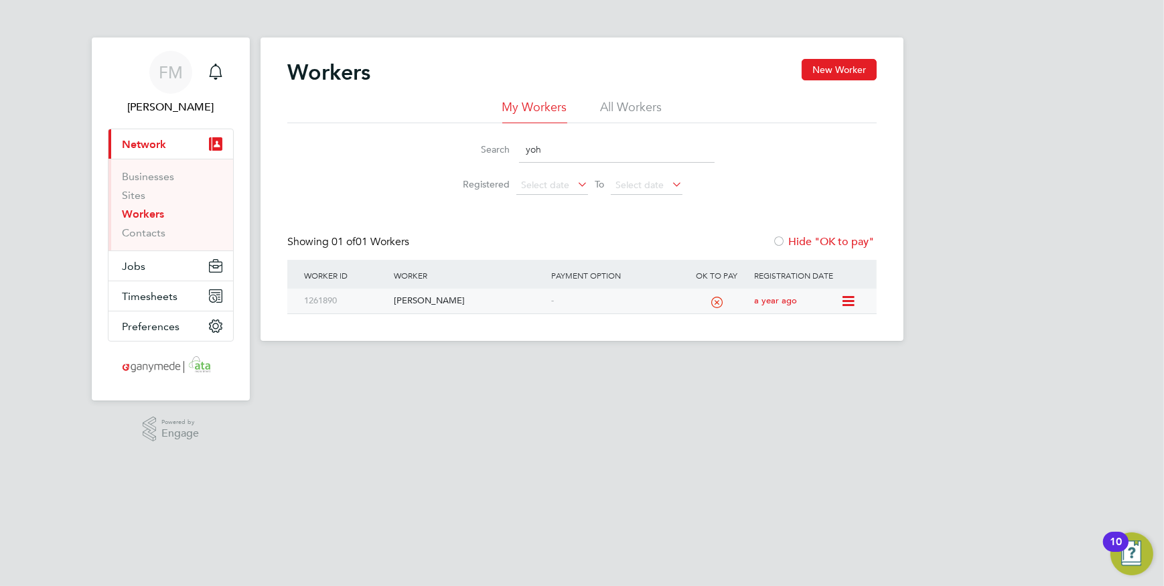
type input "yoh"
click at [334, 297] on div "1261890" at bounding box center [346, 301] width 90 height 25
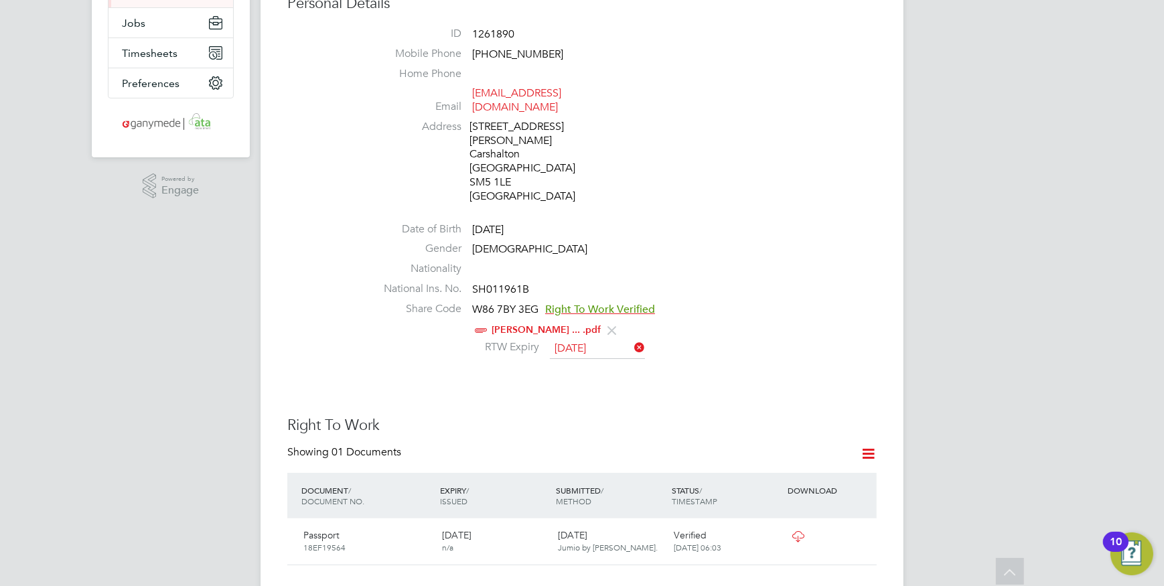
scroll to position [365, 0]
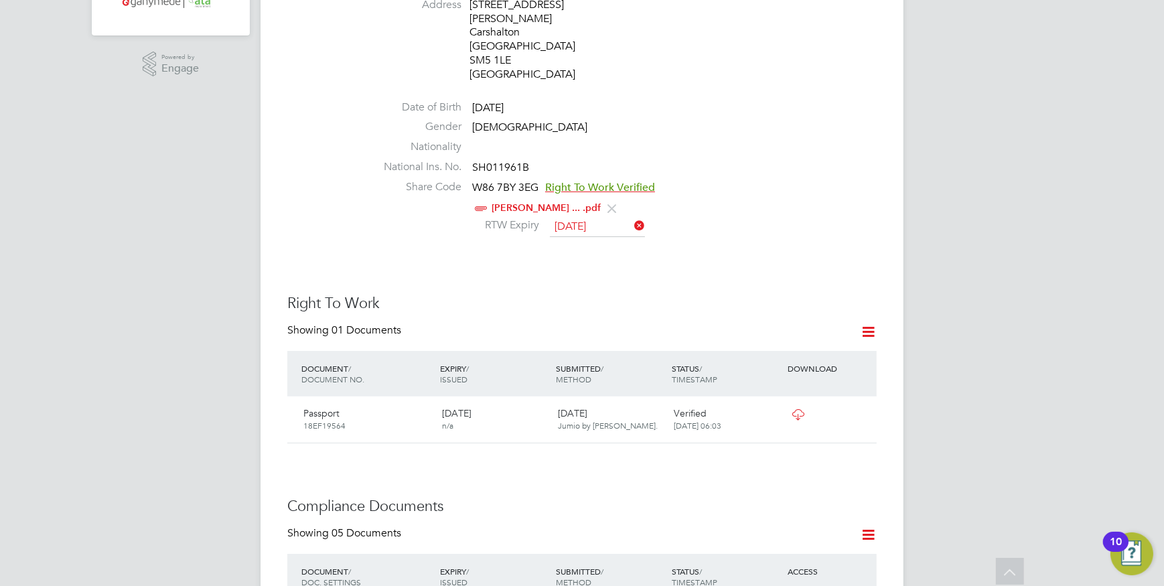
click at [807, 409] on icon at bounding box center [798, 414] width 17 height 11
click at [792, 409] on icon at bounding box center [798, 414] width 17 height 11
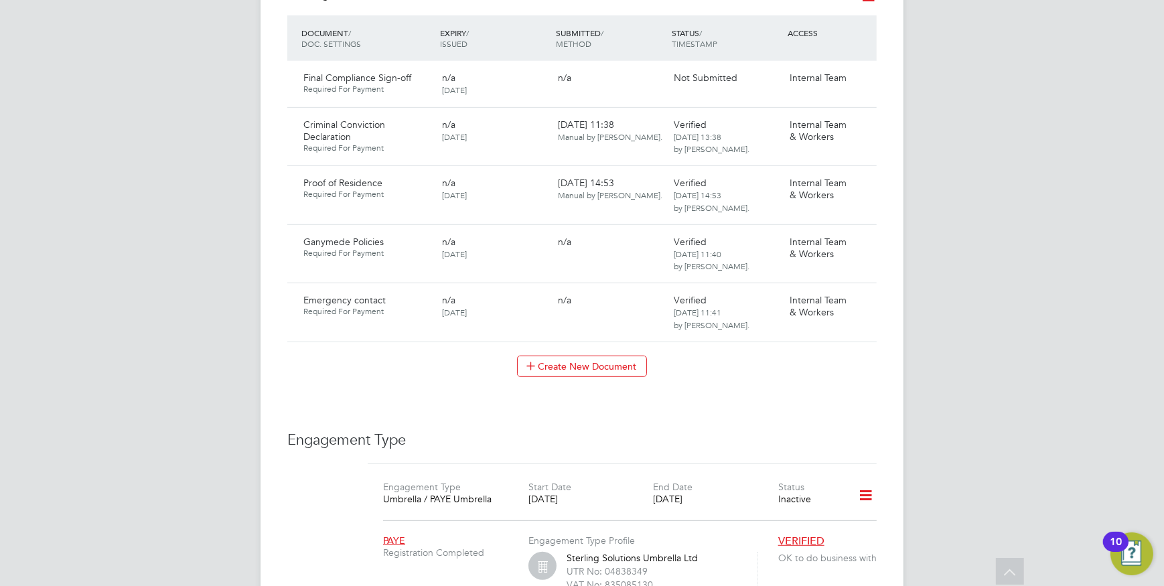
scroll to position [913, 0]
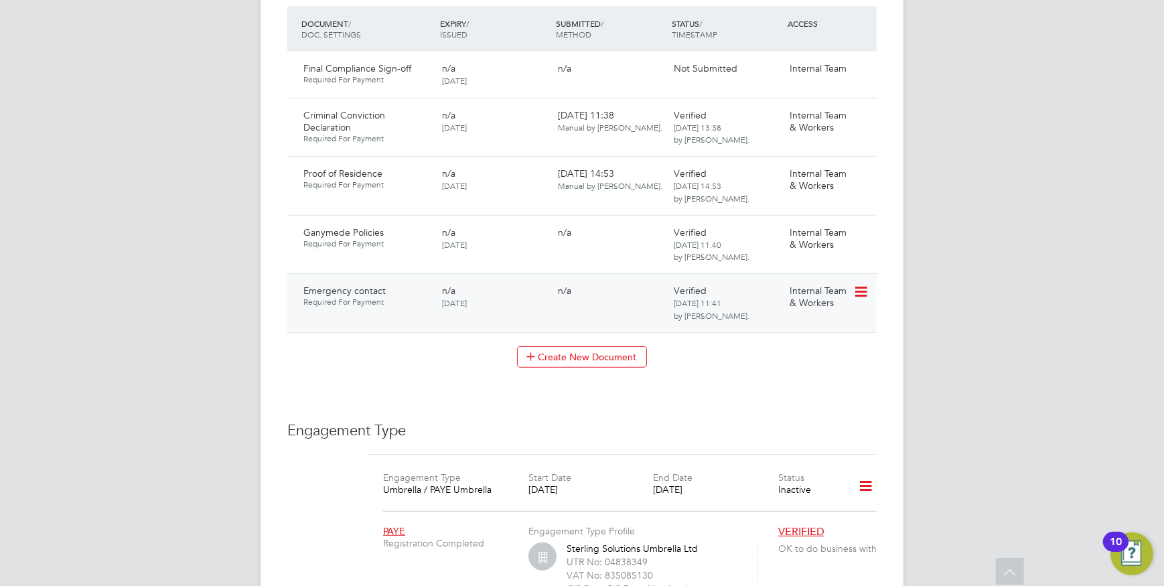
click at [866, 284] on icon at bounding box center [859, 292] width 13 height 16
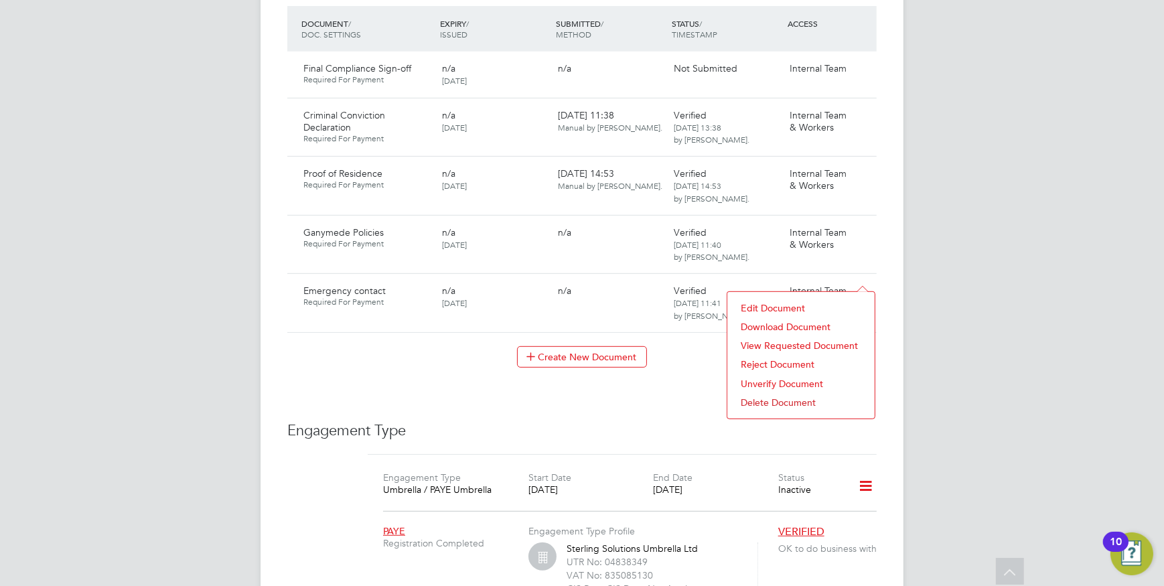
click at [809, 321] on li "Download Document" at bounding box center [801, 327] width 134 height 19
